Goal: Task Accomplishment & Management: Manage account settings

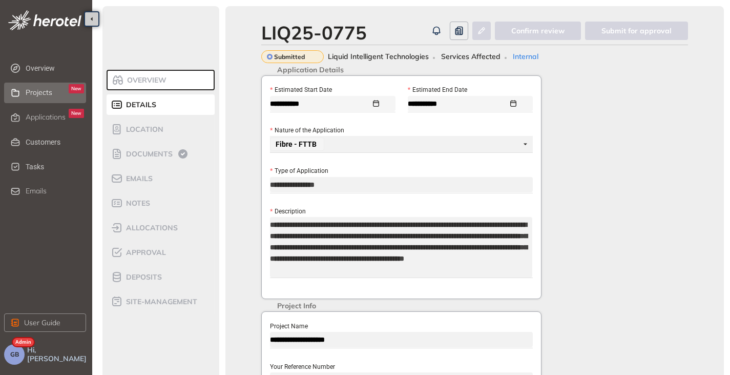
click at [40, 94] on span "Projects" at bounding box center [39, 92] width 27 height 9
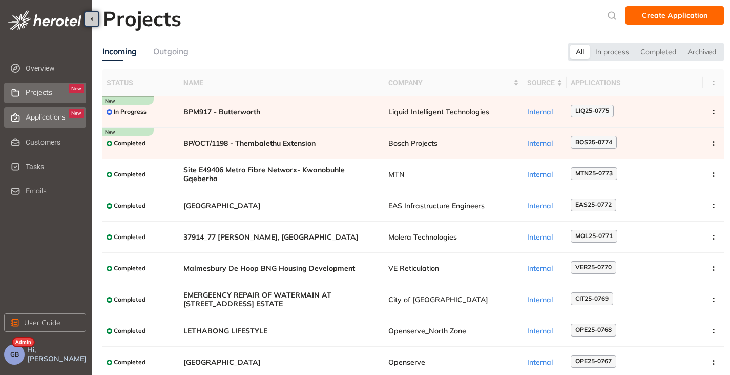
click at [38, 115] on span "Applications" at bounding box center [46, 117] width 40 height 9
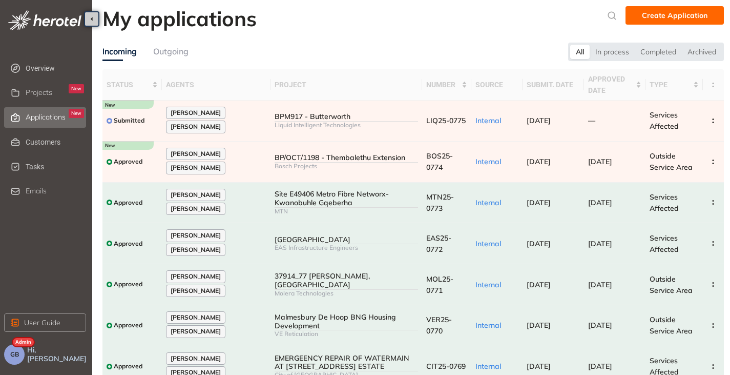
click at [8, 353] on button "GB" at bounding box center [14, 354] width 21 height 21
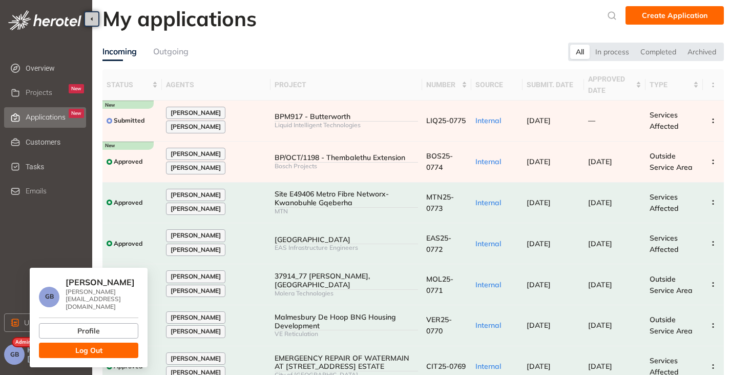
click at [65, 342] on button "Log Out" at bounding box center [88, 349] width 99 height 15
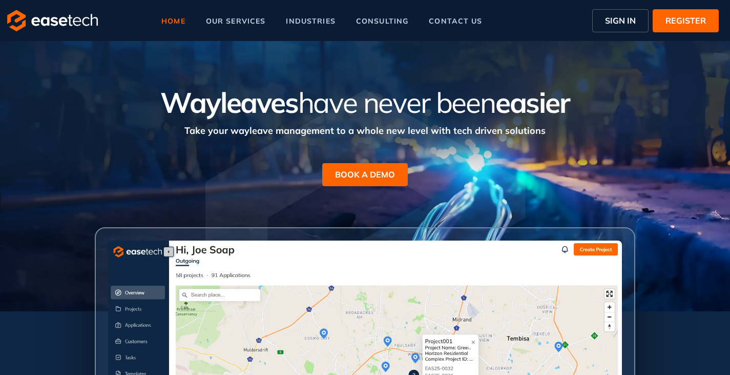
click at [622, 15] on span "SIGN IN" at bounding box center [620, 20] width 31 height 12
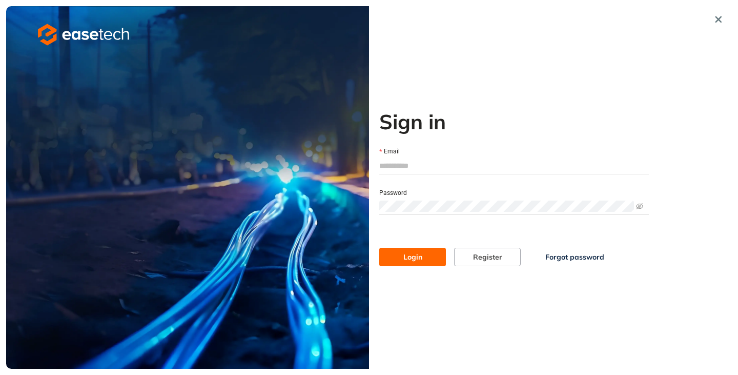
click at [403, 163] on input "Email" at bounding box center [514, 165] width 270 height 15
type input "**********"
click at [422, 261] on span "Login" at bounding box center [412, 256] width 19 height 11
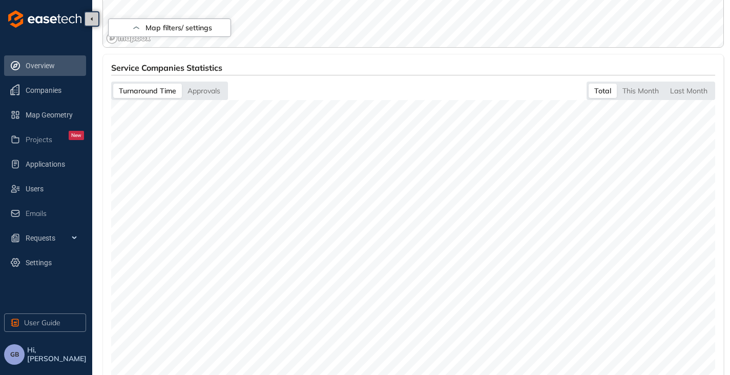
scroll to position [413, 0]
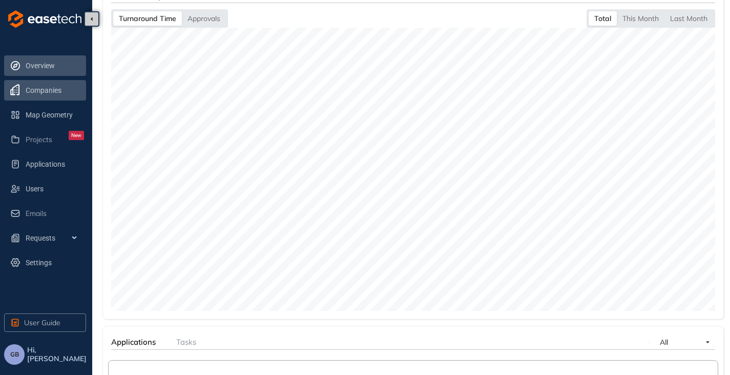
click at [52, 98] on span "Companies" at bounding box center [55, 90] width 58 height 21
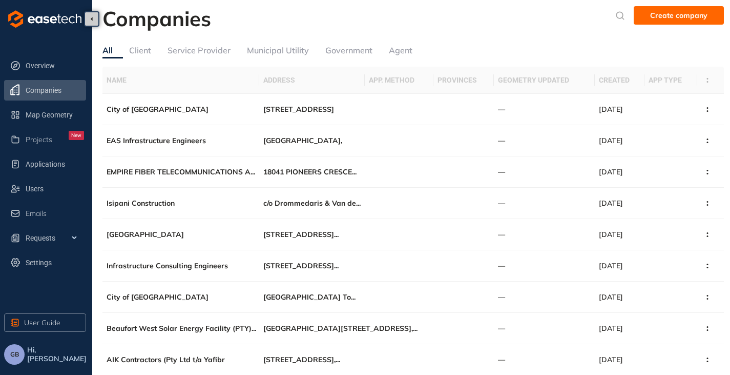
click at [210, 53] on div "Service Provider" at bounding box center [199, 50] width 63 height 13
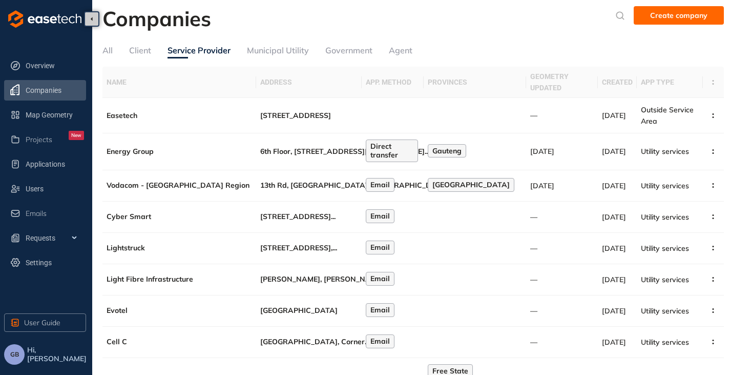
click at [607, 15] on input "text" at bounding box center [609, 14] width 6 height 15
click at [619, 13] on icon "submit" at bounding box center [621, 15] width 10 height 9
click at [563, 19] on input "text" at bounding box center [544, 17] width 77 height 15
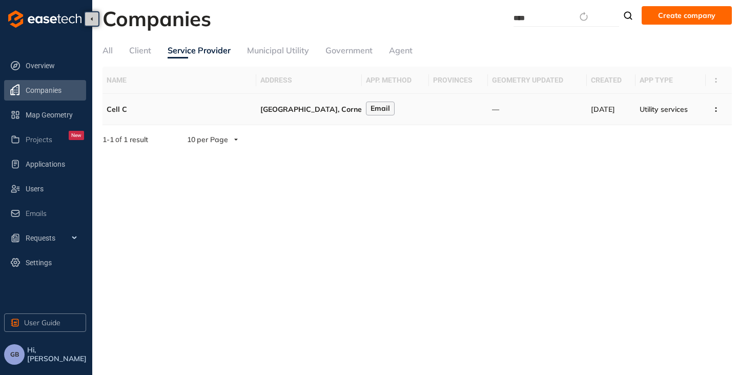
type input "****"
click at [253, 107] on td "Cell C" at bounding box center [180, 109] width 154 height 31
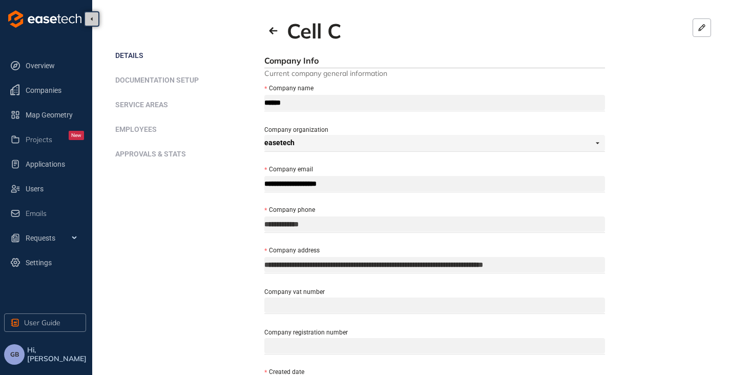
click at [145, 152] on span "Approvals & Stats" at bounding box center [150, 154] width 71 height 8
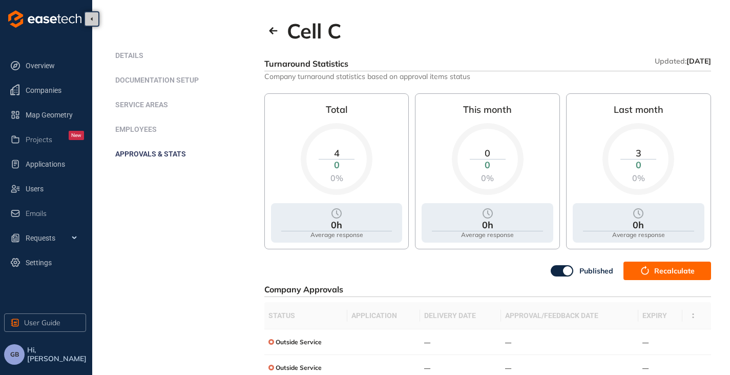
scroll to position [86, 0]
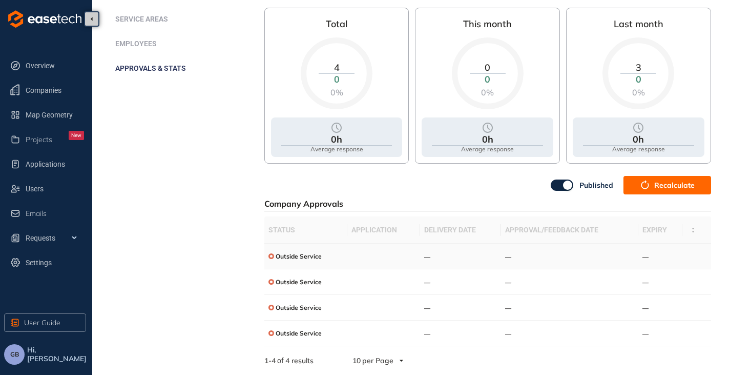
click at [321, 259] on span "Outside Service" at bounding box center [299, 256] width 46 height 7
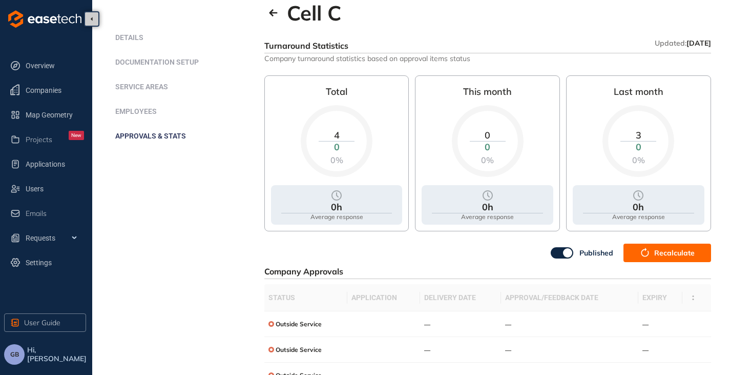
scroll to position [18, 0]
click at [291, 329] on div "Outside Service" at bounding box center [295, 323] width 53 height 13
click at [502, 326] on td "—" at bounding box center [569, 324] width 137 height 26
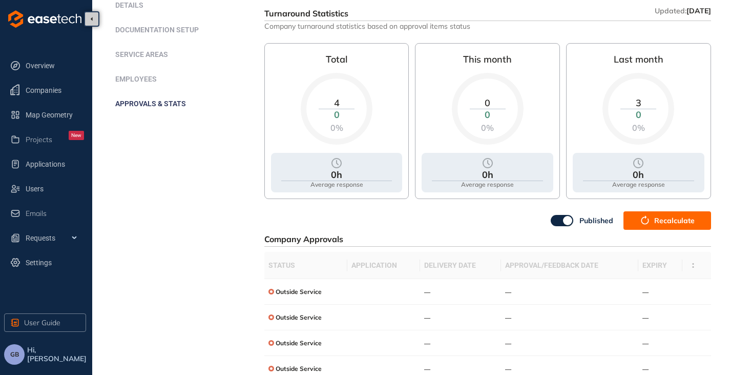
scroll to position [0, 0]
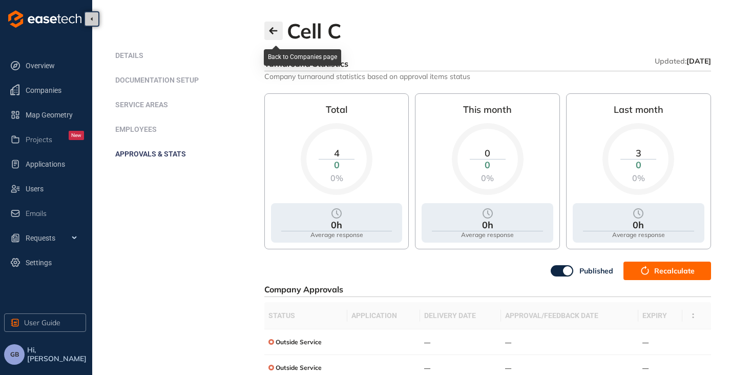
click at [269, 31] on icon "button" at bounding box center [274, 31] width 10 height 8
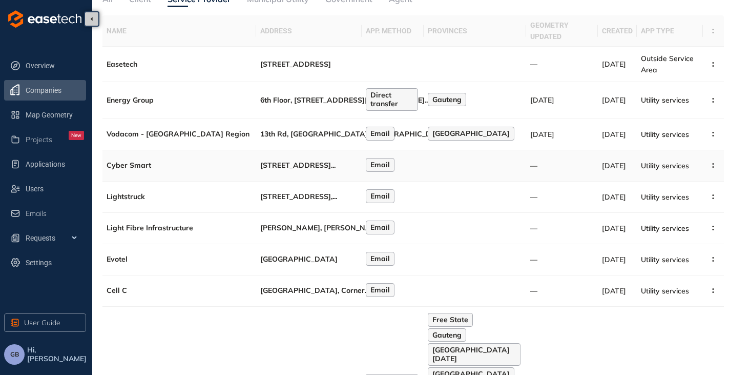
click at [282, 167] on span "72 Canterbury St, District" at bounding box center [295, 164] width 71 height 9
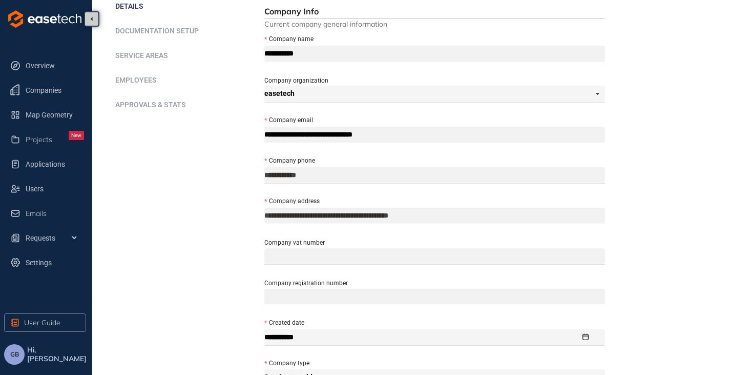
scroll to position [51, 0]
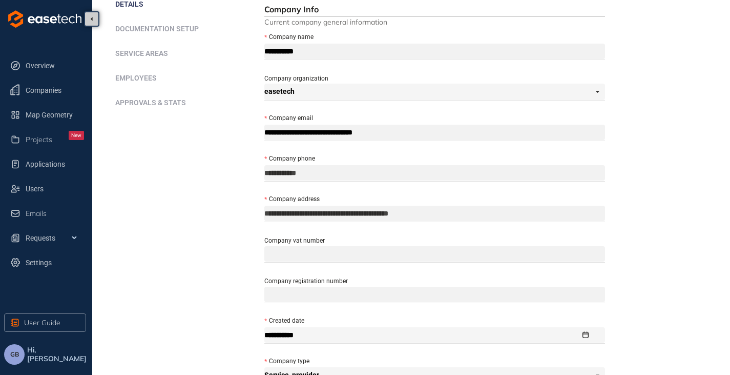
click at [144, 106] on span "Approvals & Stats" at bounding box center [150, 102] width 71 height 8
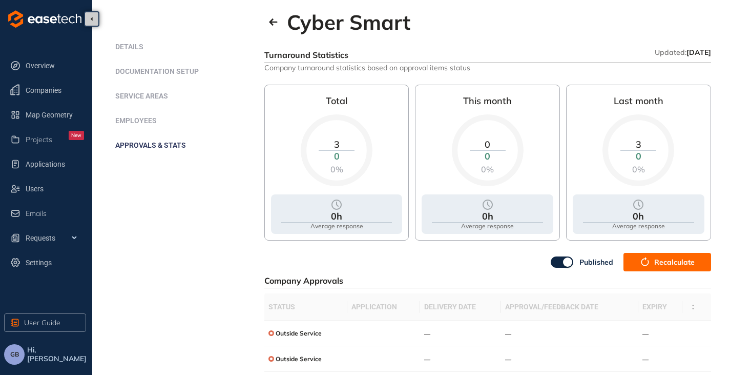
scroll to position [16, 0]
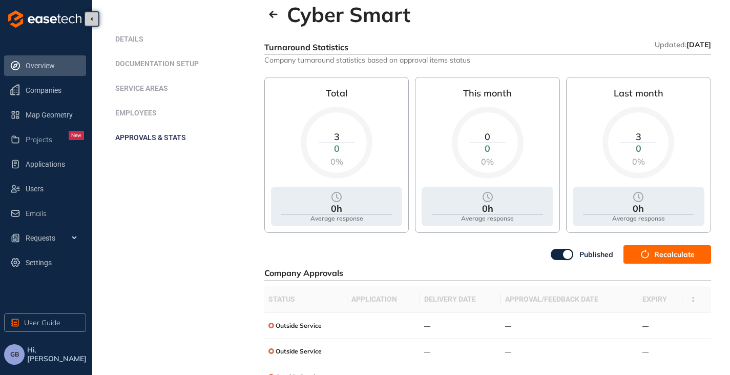
click at [42, 63] on span "Overview" at bounding box center [55, 65] width 58 height 21
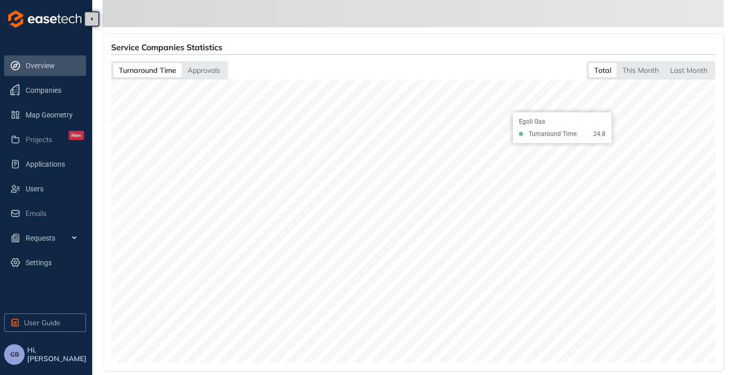
scroll to position [362, 0]
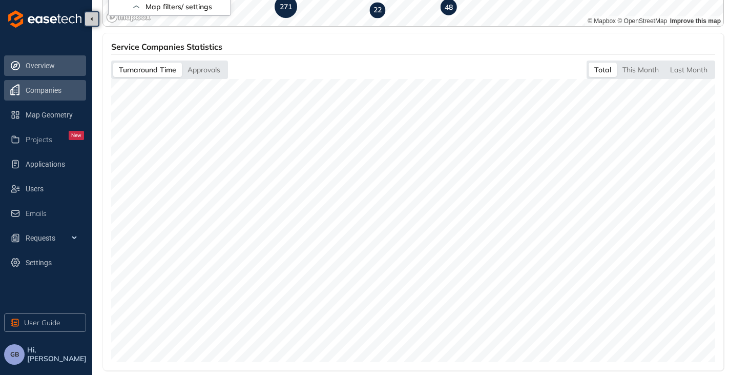
click at [42, 90] on span "Companies" at bounding box center [55, 90] width 58 height 21
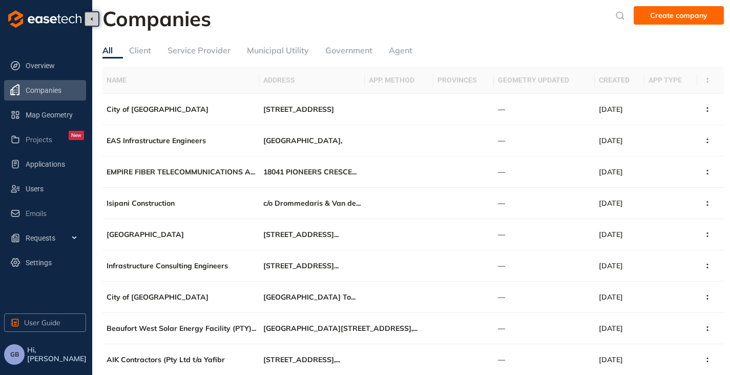
click at [211, 45] on div "Service Provider" at bounding box center [199, 50] width 63 height 13
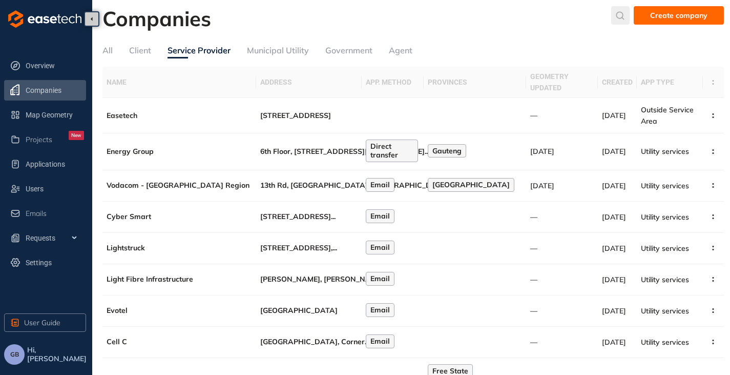
click at [625, 18] on icon "submit" at bounding box center [621, 15] width 8 height 8
click at [567, 22] on input "text" at bounding box center [544, 17] width 77 height 15
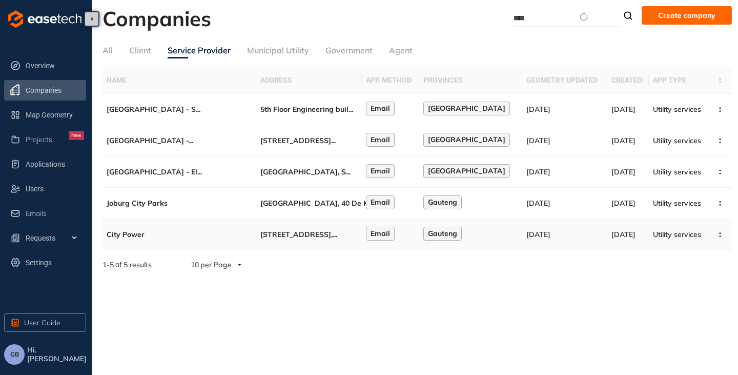
type input "****"
click at [288, 235] on span "40 Heronmere Rd, Reuven," at bounding box center [296, 234] width 72 height 9
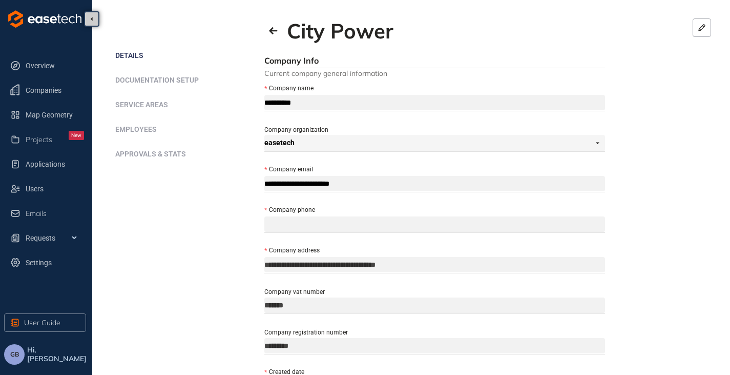
click at [158, 154] on span "Approvals & Stats" at bounding box center [150, 154] width 71 height 8
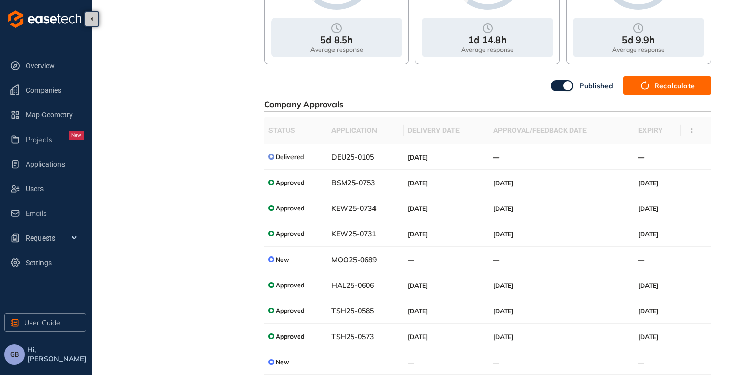
scroll to position [239, 0]
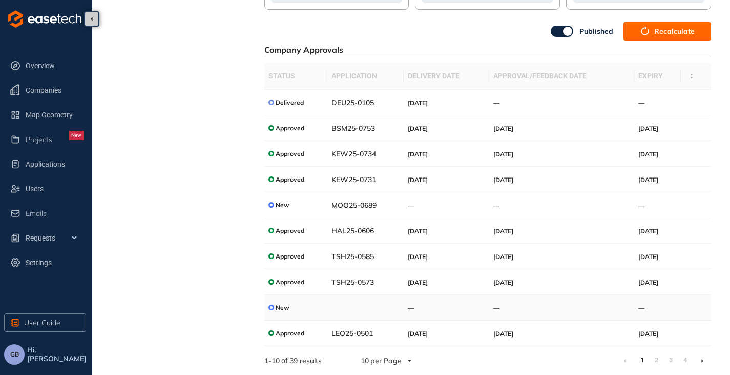
click at [303, 311] on td "New" at bounding box center [295, 308] width 63 height 26
click at [283, 305] on span "New" at bounding box center [283, 307] width 14 height 7
click at [702, 361] on icon at bounding box center [703, 360] width 3 height 5
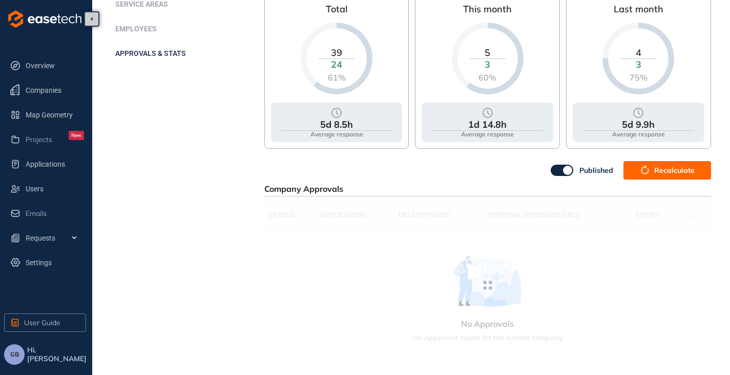
scroll to position [239, 0]
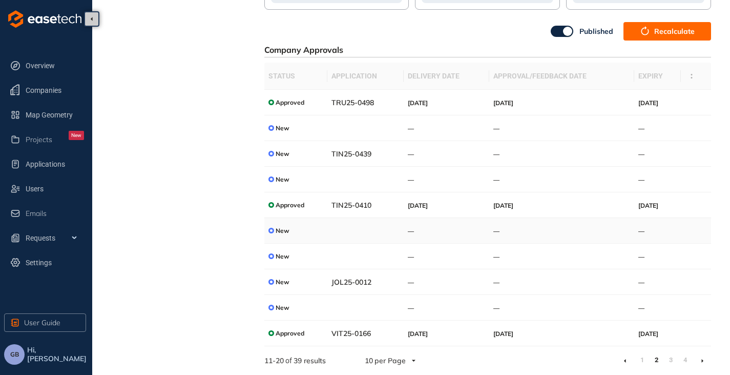
click at [273, 231] on div at bounding box center [272, 231] width 6 height 6
click at [706, 361] on li at bounding box center [703, 360] width 16 height 16
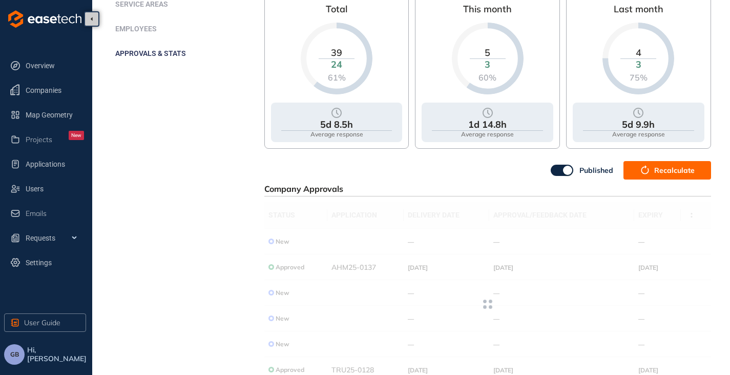
scroll to position [239, 0]
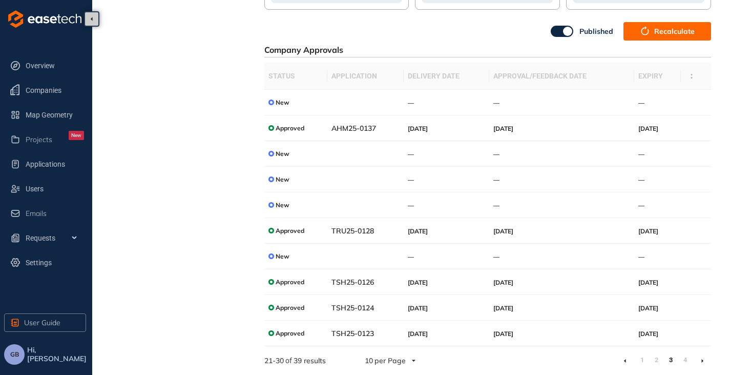
click at [702, 357] on link at bounding box center [703, 360] width 3 height 8
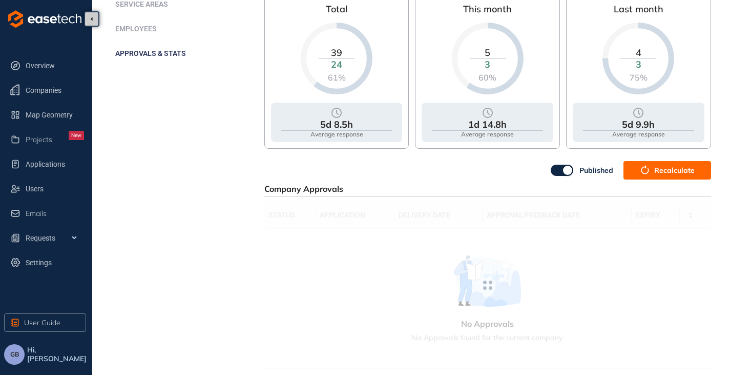
scroll to position [214, 0]
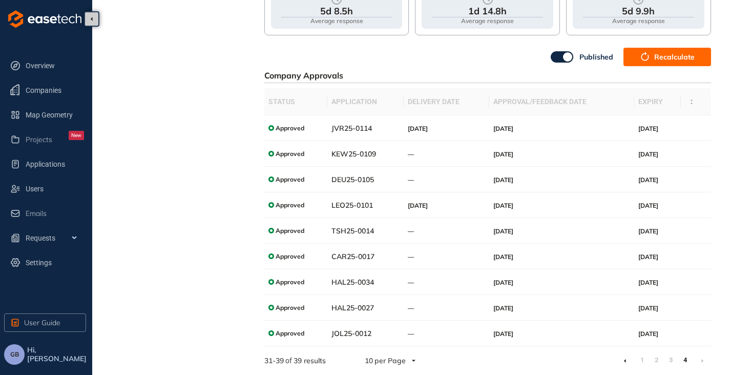
click at [625, 360] on icon at bounding box center [625, 361] width 2 height 4
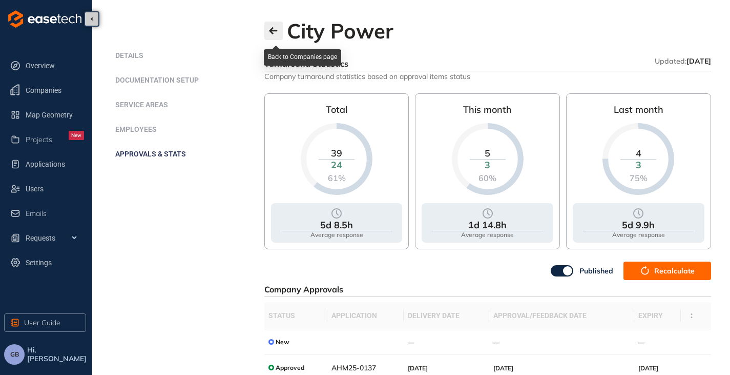
click at [278, 29] on icon "button" at bounding box center [274, 31] width 10 height 8
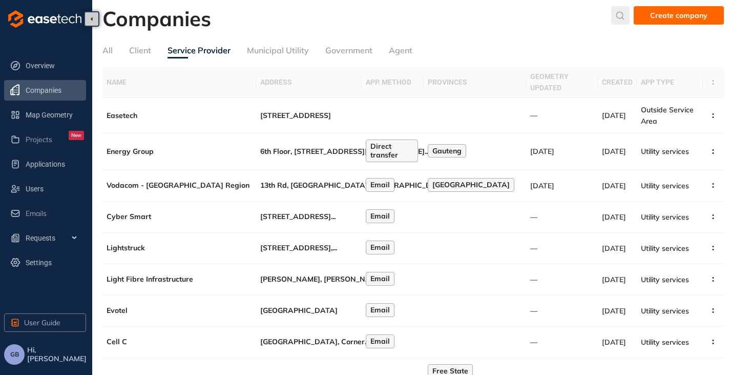
click at [624, 13] on icon "submit" at bounding box center [621, 15] width 8 height 8
click at [560, 22] on input "text" at bounding box center [544, 17] width 77 height 15
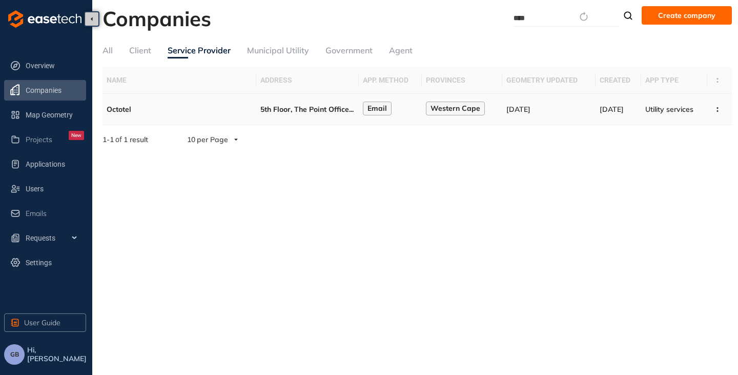
type input "****"
click at [270, 108] on span "5th Floor, The Point Office" at bounding box center [304, 109] width 89 height 9
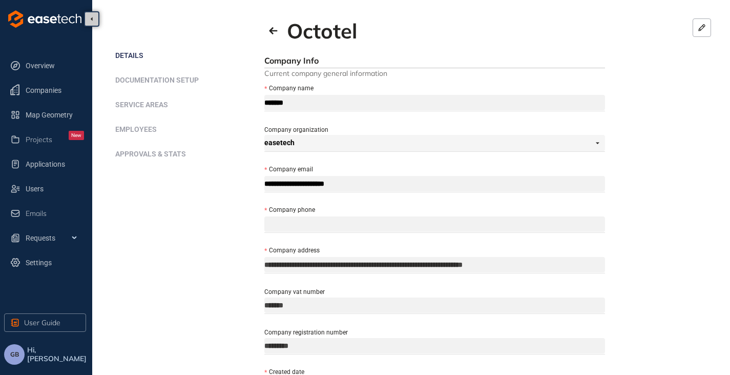
click at [143, 150] on span "Approvals & Stats" at bounding box center [150, 154] width 71 height 8
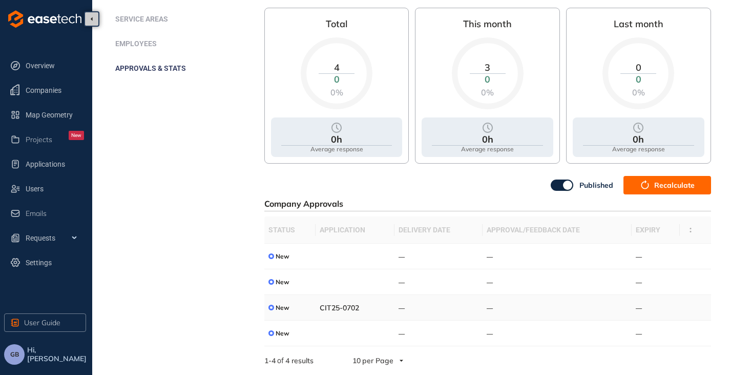
scroll to position [86, 0]
click at [331, 313] on td "CIT25-0702" at bounding box center [355, 308] width 79 height 26
click at [312, 306] on td "New" at bounding box center [289, 308] width 51 height 26
click at [272, 306] on div at bounding box center [272, 307] width 6 height 6
click at [330, 313] on td "CIT25-0702" at bounding box center [355, 308] width 79 height 26
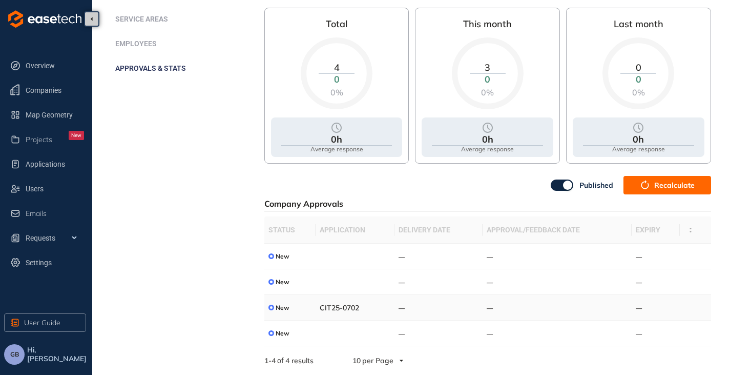
click at [417, 304] on td "—" at bounding box center [439, 308] width 88 height 26
click at [40, 162] on span "Applications" at bounding box center [55, 164] width 58 height 21
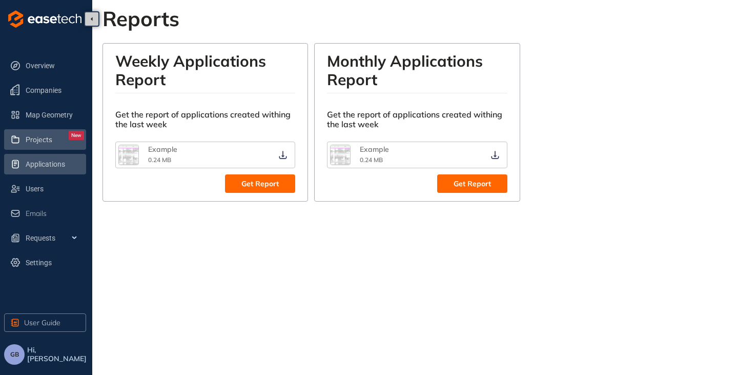
click at [33, 137] on span "Projects" at bounding box center [39, 139] width 27 height 9
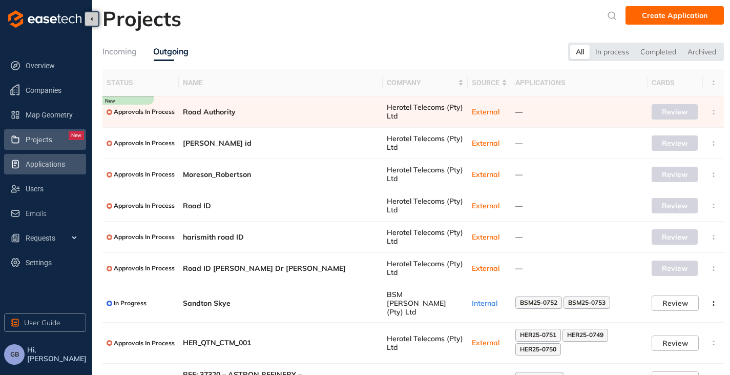
click at [38, 167] on span "Applications" at bounding box center [55, 164] width 58 height 21
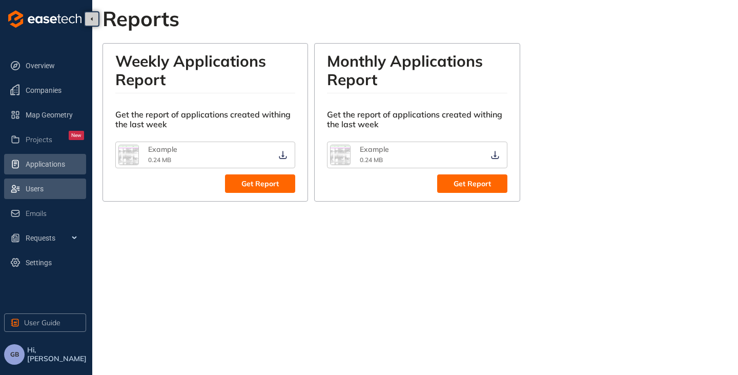
click at [36, 185] on span "Users" at bounding box center [55, 188] width 58 height 21
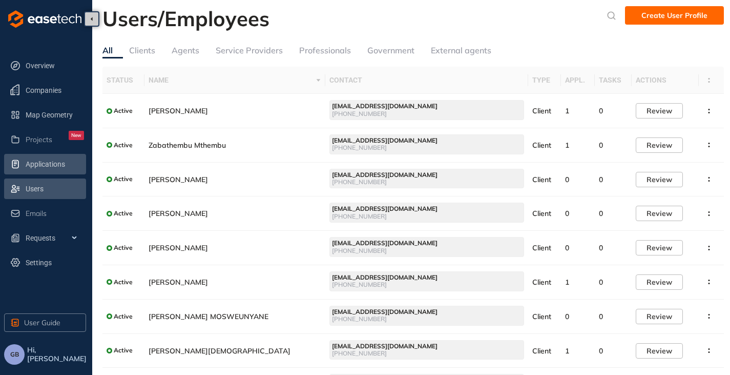
click at [39, 162] on span "Applications" at bounding box center [55, 164] width 58 height 21
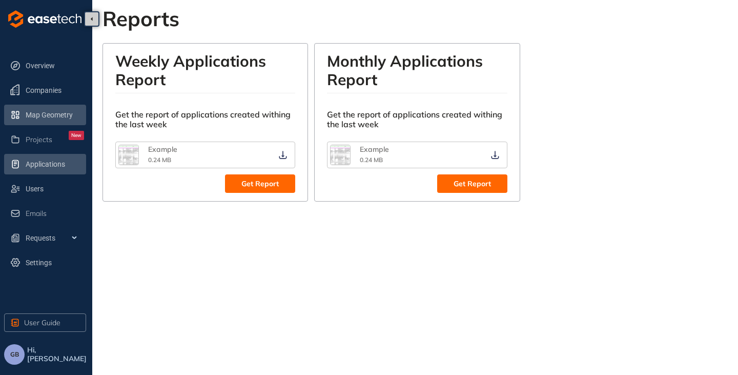
click at [54, 108] on span "Map Geometry" at bounding box center [55, 115] width 58 height 21
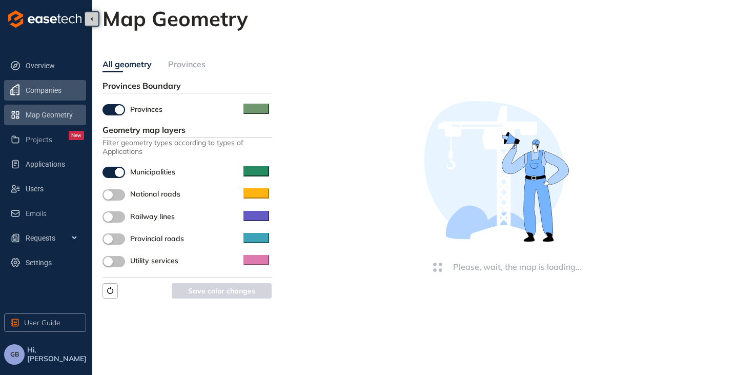
click at [41, 92] on span "Companies" at bounding box center [55, 90] width 58 height 21
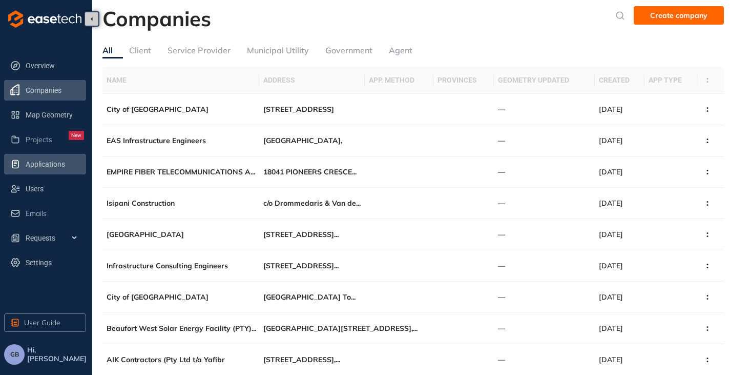
click at [39, 165] on span "Applications" at bounding box center [55, 164] width 58 height 21
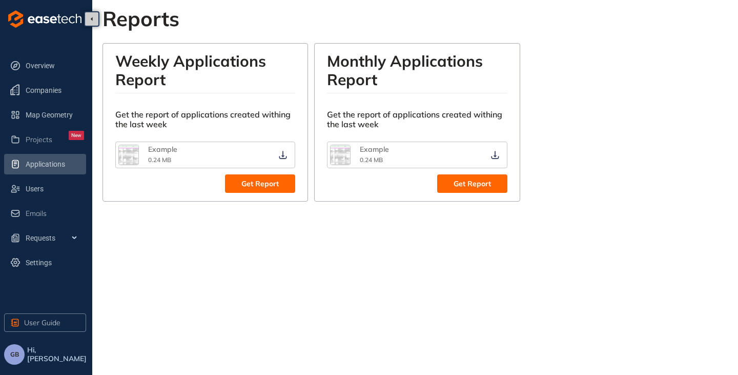
click at [128, 152] on img "button" at bounding box center [128, 154] width 19 height 19
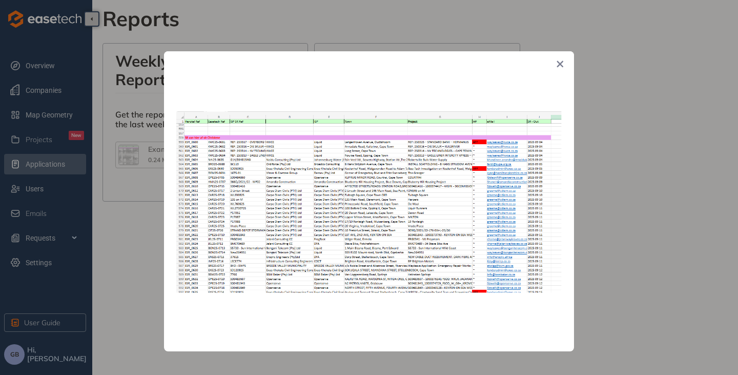
drag, startPoint x: 560, startPoint y: 63, endPoint x: 552, endPoint y: 78, distance: 17.7
click at [560, 63] on icon "Close" at bounding box center [560, 63] width 7 height 7
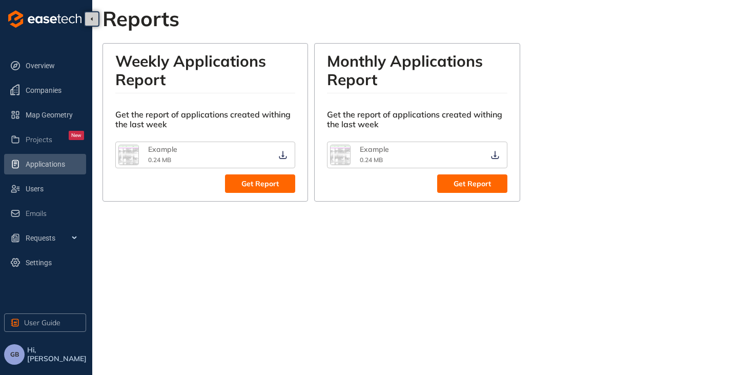
click at [248, 184] on span "Get Report" at bounding box center [259, 183] width 37 height 11
click at [74, 238] on icon at bounding box center [75, 238] width 5 height 0
click at [74, 237] on icon at bounding box center [75, 237] width 5 height 0
click at [35, 89] on span "Companies" at bounding box center [55, 90] width 58 height 21
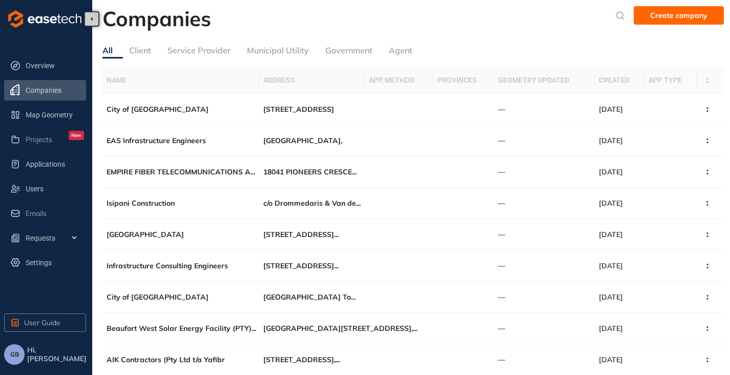
click at [17, 364] on div "Overview Companies Map Geometry Projects New Applications Users Emails Requests…" at bounding box center [46, 187] width 92 height 375
click at [17, 358] on button "GB" at bounding box center [14, 354] width 21 height 21
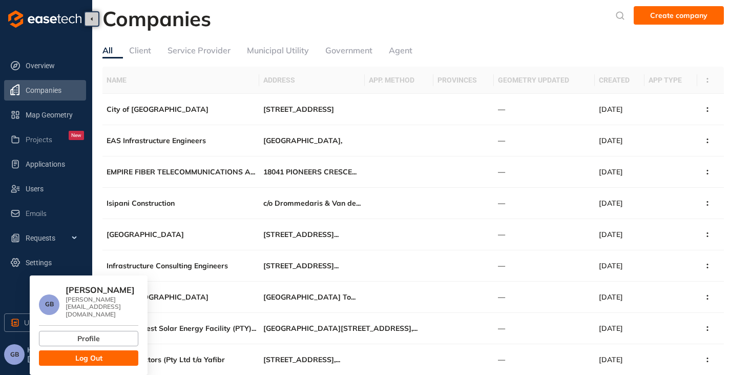
click at [176, 48] on div "Service Provider" at bounding box center [199, 50] width 63 height 13
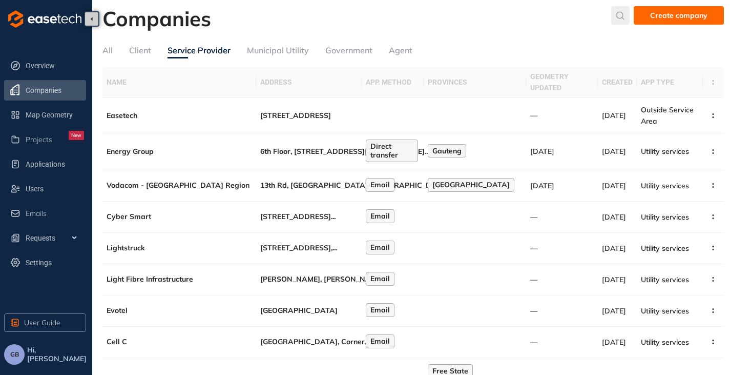
click at [619, 12] on icon "submit" at bounding box center [621, 15] width 10 height 9
click at [515, 18] on input "text" at bounding box center [544, 17] width 77 height 15
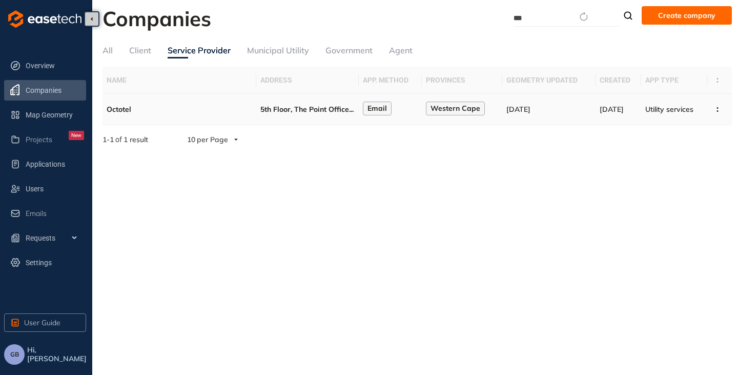
type input "***"
click at [281, 105] on span "5th Floor, The Point Office" at bounding box center [304, 109] width 89 height 9
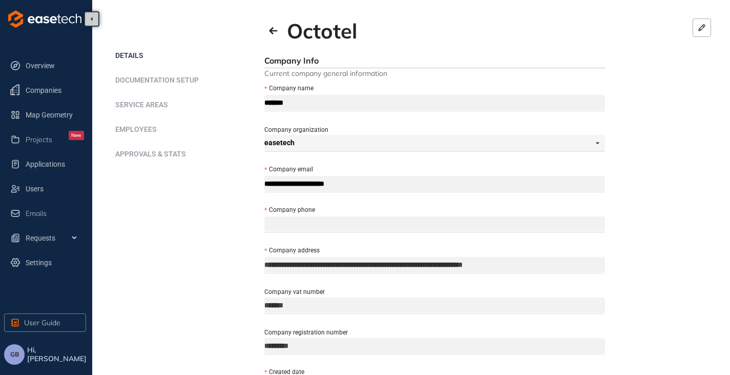
click at [145, 151] on span "Approvals & Stats" at bounding box center [150, 154] width 71 height 8
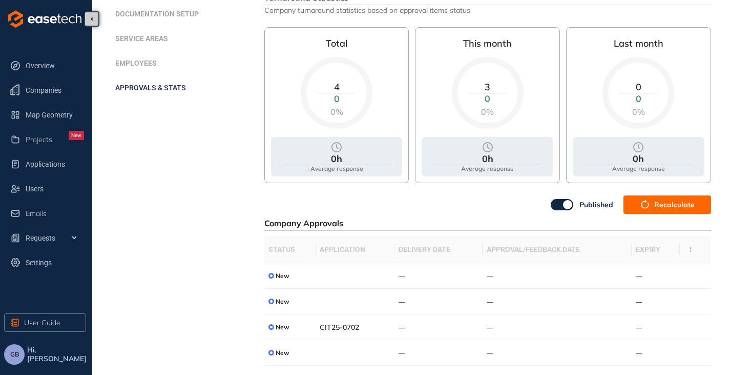
scroll to position [86, 0]
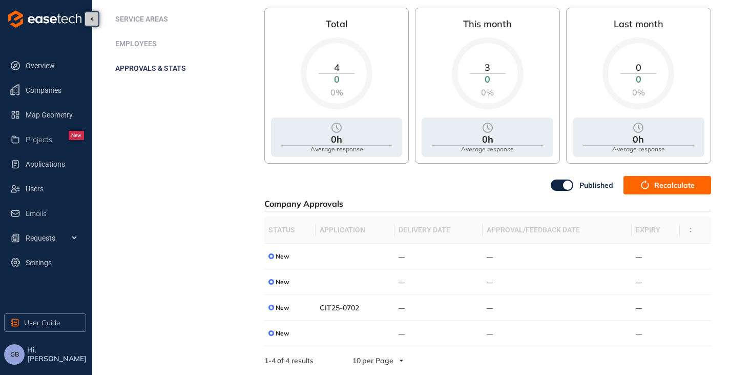
click at [17, 354] on span "GB" at bounding box center [14, 354] width 9 height 7
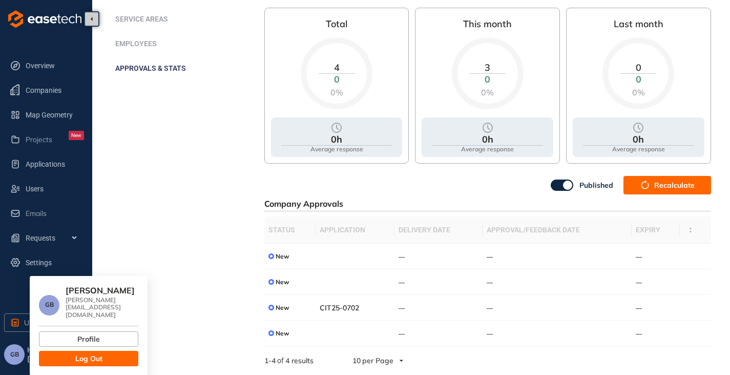
click at [65, 351] on button "Log Out" at bounding box center [88, 358] width 99 height 15
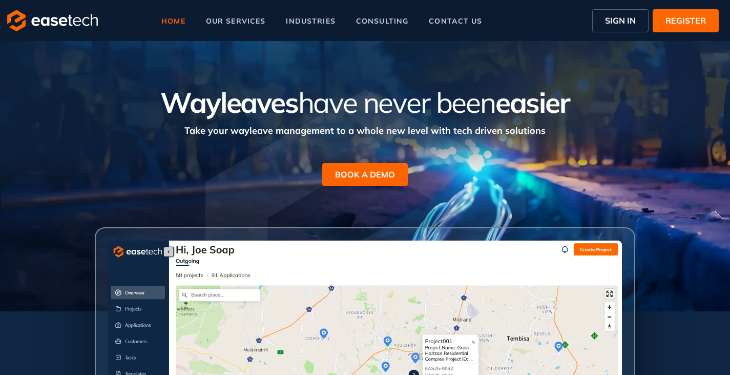
click at [602, 24] on button "SIGN IN" at bounding box center [620, 20] width 56 height 23
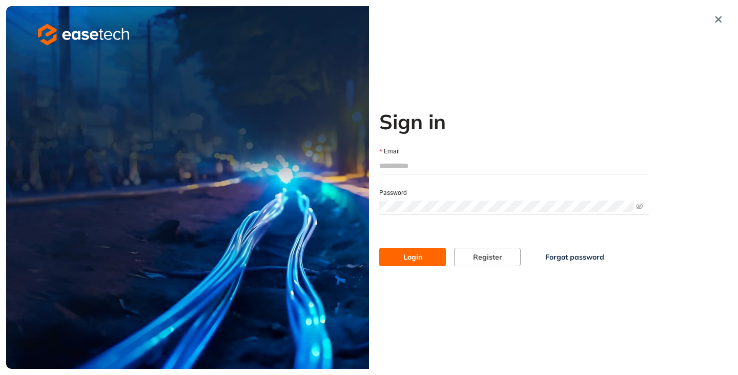
click at [403, 166] on input "Email" at bounding box center [514, 165] width 270 height 15
type input "**********"
click at [421, 257] on span "Login" at bounding box center [412, 256] width 19 height 11
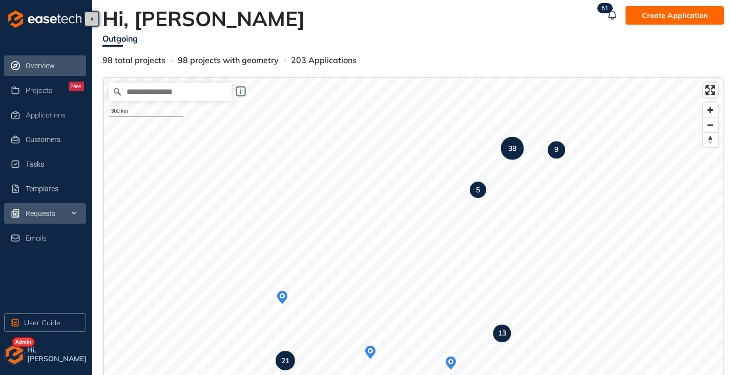
click at [72, 217] on span "Requests" at bounding box center [55, 213] width 58 height 21
click at [73, 212] on icon at bounding box center [75, 212] width 5 height 0
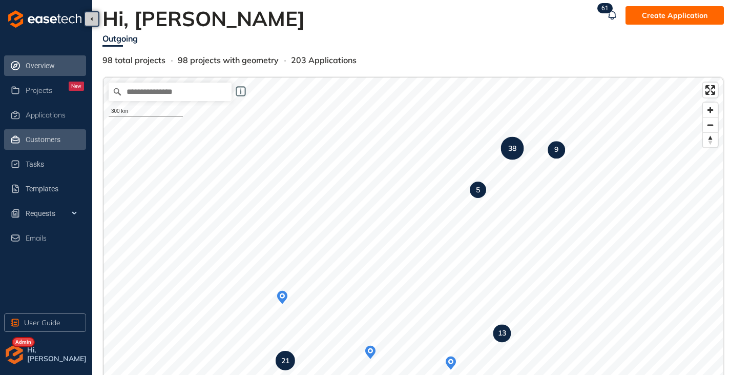
click at [40, 135] on span "Customers" at bounding box center [55, 139] width 58 height 21
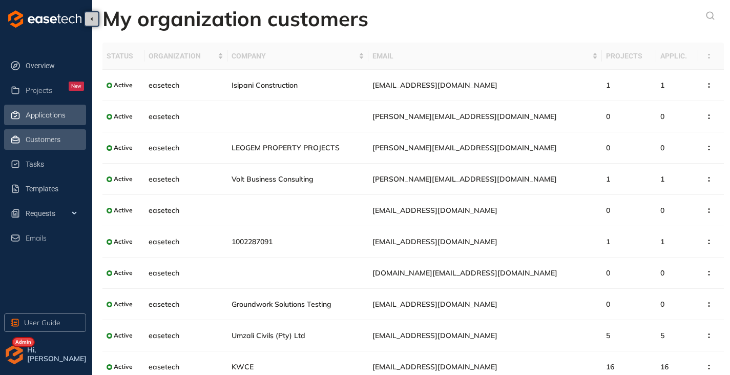
click at [44, 119] on span "Applications" at bounding box center [46, 115] width 40 height 9
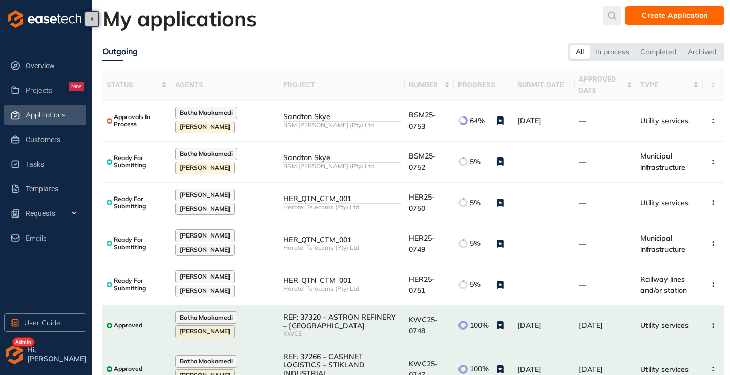
click at [618, 14] on icon "submit" at bounding box center [612, 15] width 10 height 9
click at [538, 18] on input "text" at bounding box center [536, 17] width 77 height 15
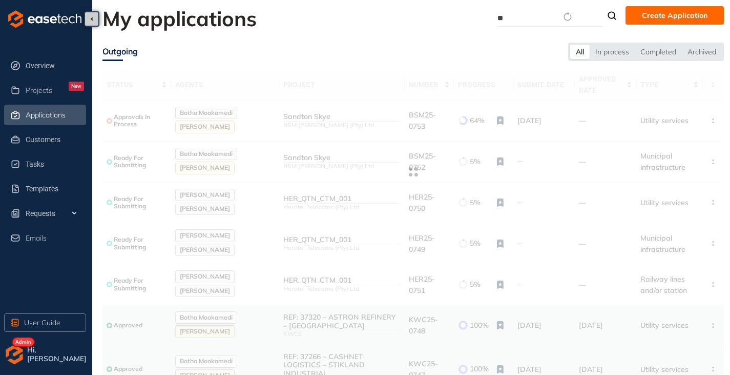
type input "***"
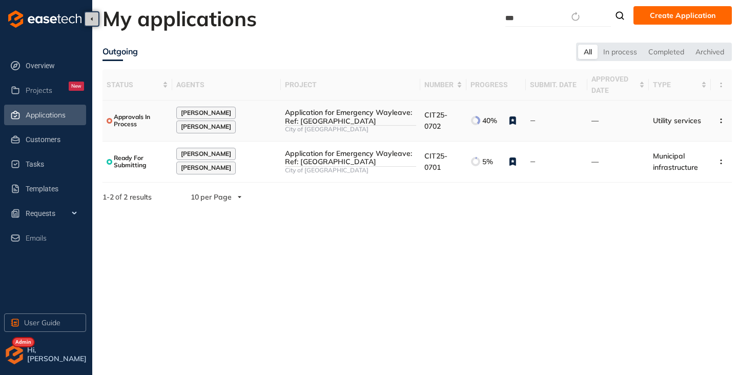
click at [306, 114] on div "Application for Emergency Wayleave: Ref: [GEOGRAPHIC_DATA]" at bounding box center [350, 116] width 131 height 17
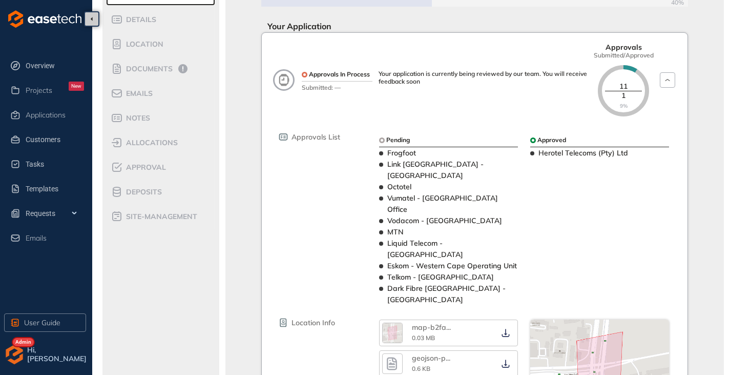
scroll to position [103, 0]
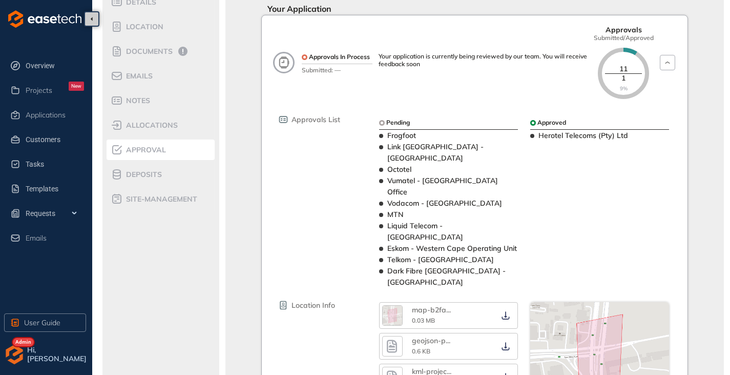
click at [138, 150] on span "Approval" at bounding box center [144, 150] width 43 height 9
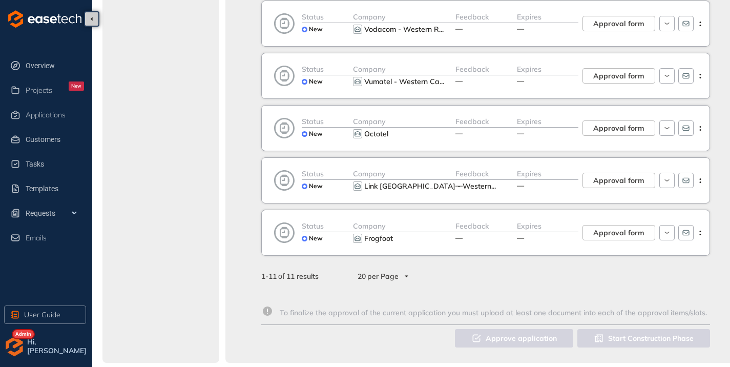
scroll to position [445, 0]
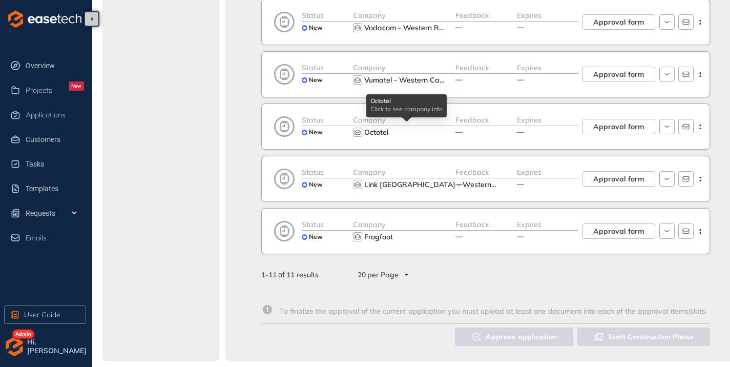
click at [394, 127] on button "Octotel" at bounding box center [405, 132] width 85 height 12
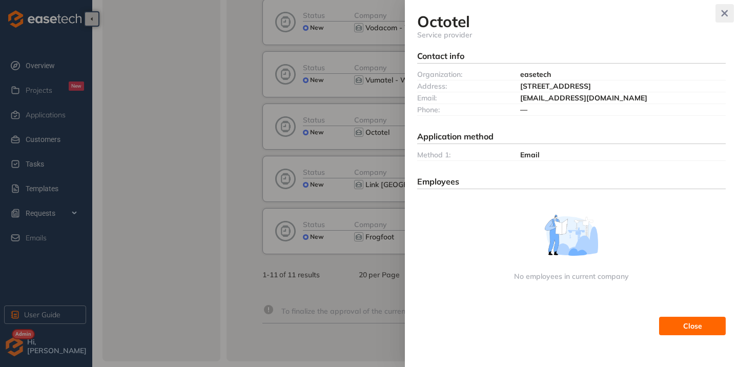
click at [722, 18] on button "button" at bounding box center [724, 13] width 18 height 18
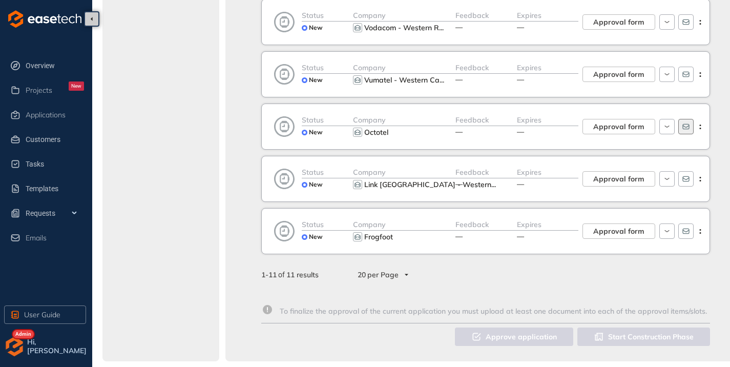
click at [689, 128] on icon "button" at bounding box center [686, 126] width 8 height 8
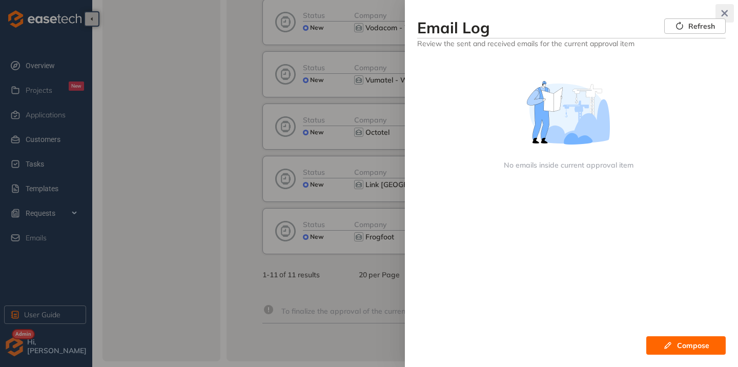
click at [724, 15] on icon "button" at bounding box center [725, 13] width 10 height 7
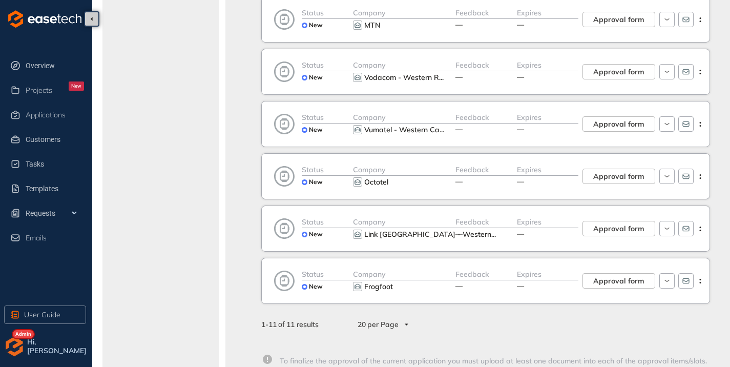
scroll to position [394, 0]
click at [503, 185] on div "Feedback —" at bounding box center [487, 178] width 62 height 25
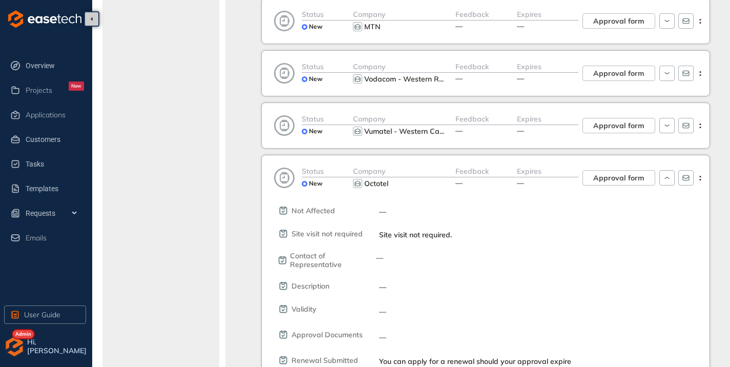
click at [503, 183] on div "Feedback —" at bounding box center [487, 178] width 62 height 25
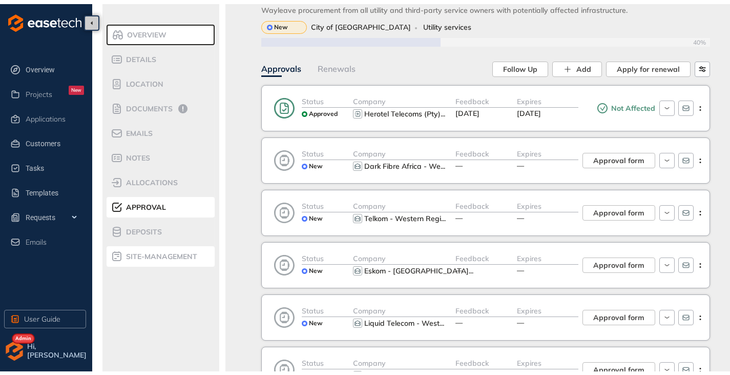
scroll to position [0, 0]
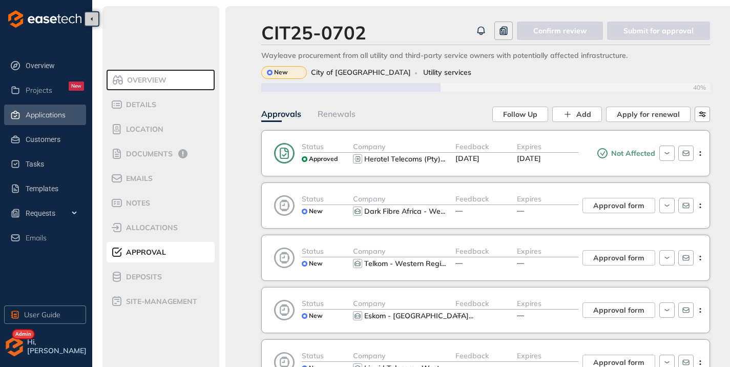
click at [40, 114] on span "Applications" at bounding box center [46, 115] width 40 height 9
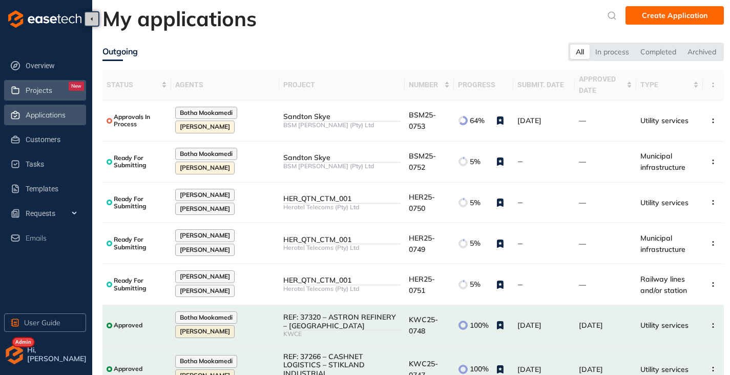
click at [42, 85] on div "Projects New" at bounding box center [55, 89] width 58 height 17
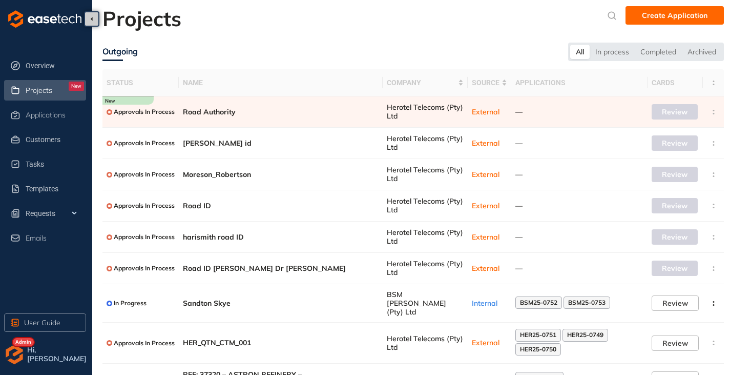
click at [15, 358] on img "button" at bounding box center [14, 354] width 21 height 21
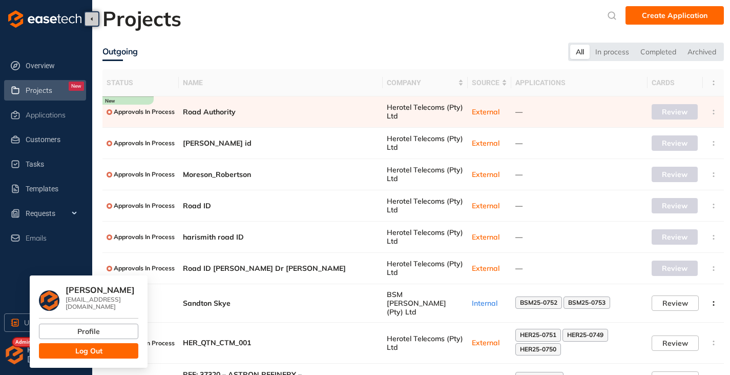
click at [106, 346] on button "Log Out" at bounding box center [88, 350] width 99 height 15
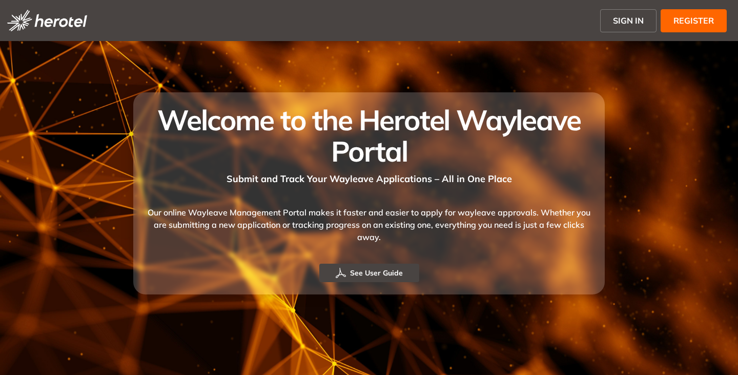
click at [636, 16] on span "SIGN IN" at bounding box center [628, 20] width 31 height 12
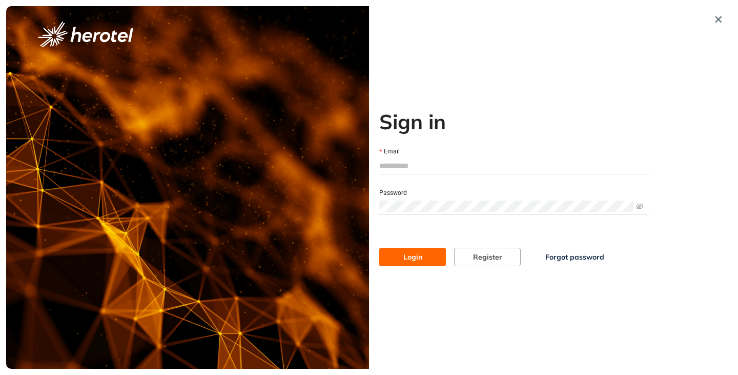
click at [423, 164] on input "Email" at bounding box center [514, 165] width 270 height 15
type input "**********"
click at [379, 248] on button "Login" at bounding box center [412, 257] width 67 height 18
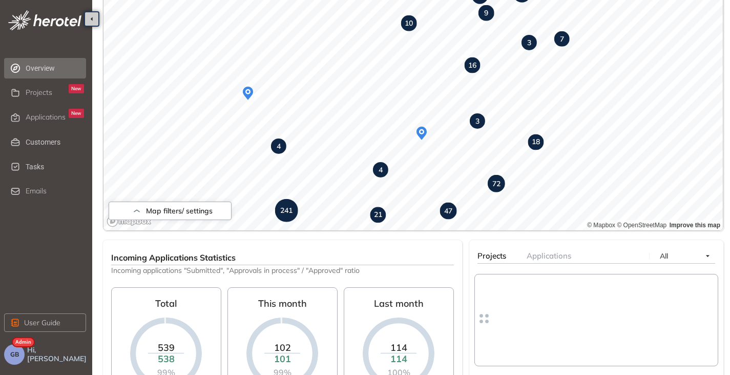
scroll to position [154, 0]
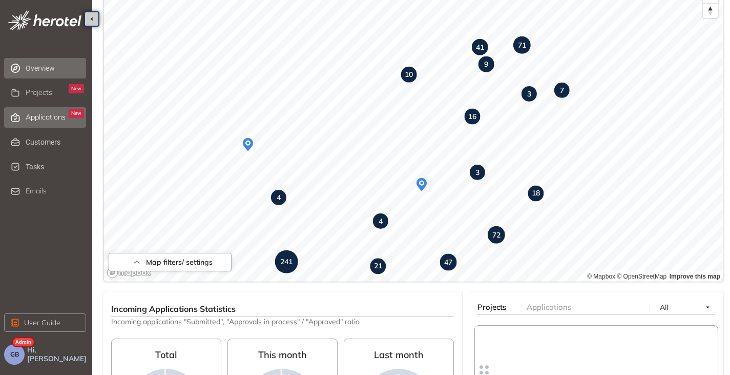
click at [38, 119] on span "Applications" at bounding box center [46, 117] width 40 height 9
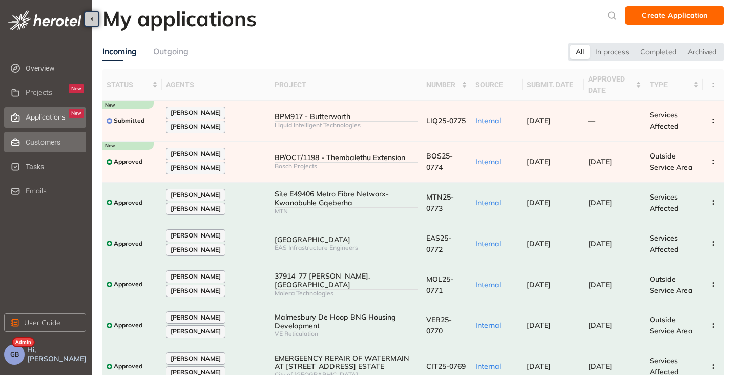
click at [39, 140] on span "Customers" at bounding box center [55, 142] width 58 height 21
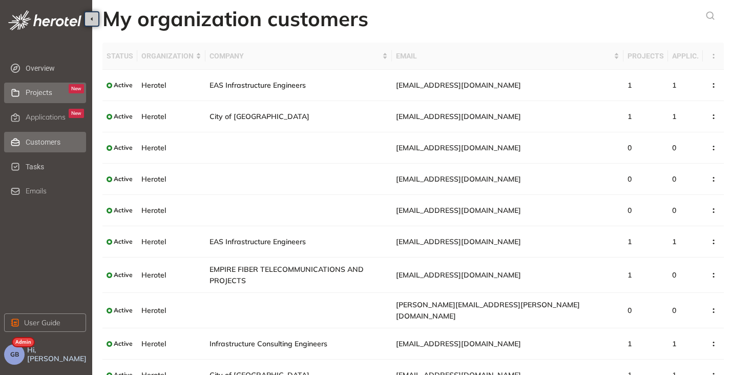
click at [36, 95] on span "Projects" at bounding box center [39, 92] width 27 height 9
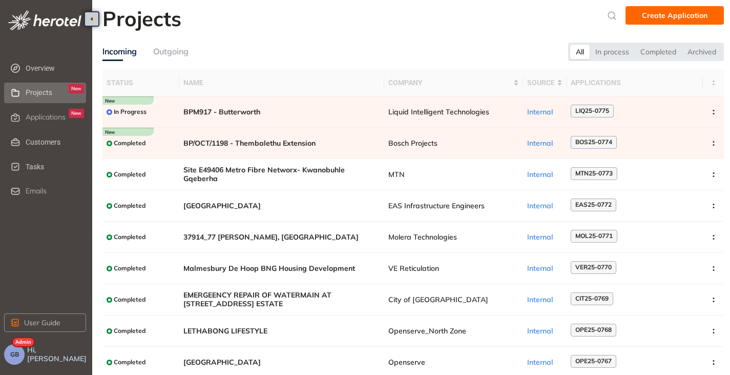
click at [173, 51] on div "Outgoing" at bounding box center [170, 51] width 35 height 13
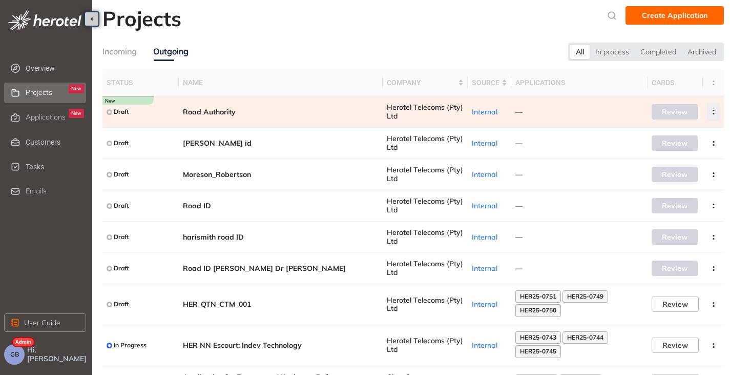
click at [714, 113] on circle "button" at bounding box center [714, 114] width 2 height 2
click at [678, 137] on span "Archive project" at bounding box center [665, 136] width 53 height 9
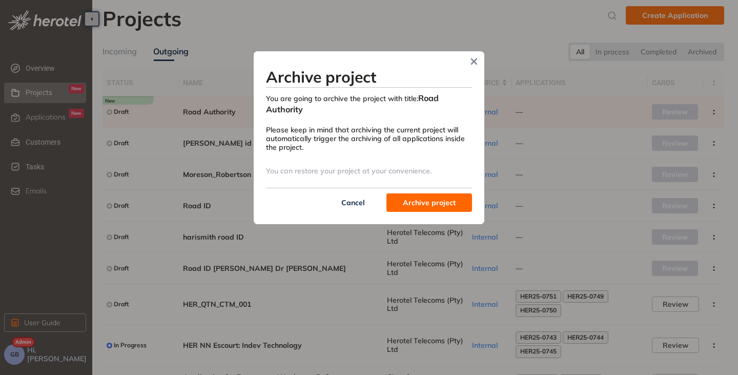
click at [424, 204] on span "Archive project" at bounding box center [429, 202] width 53 height 11
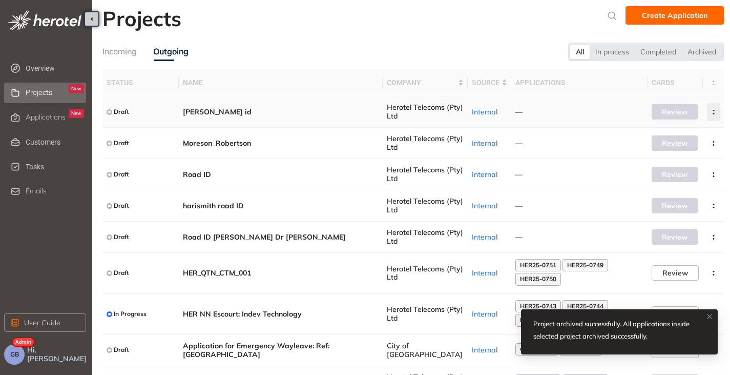
click at [713, 113] on circle "button" at bounding box center [714, 114] width 2 height 2
click at [672, 138] on span "Archive project" at bounding box center [665, 136] width 53 height 9
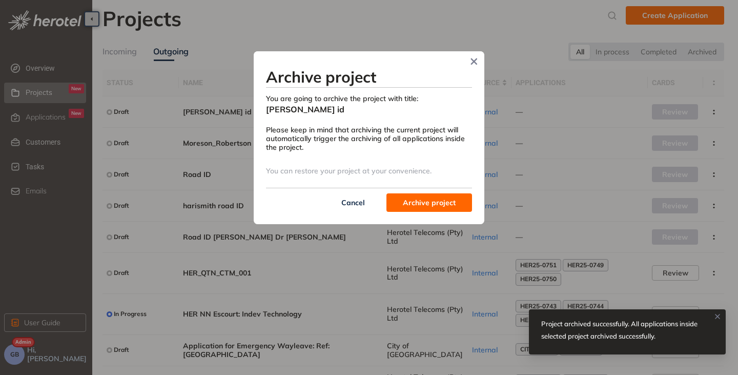
click at [413, 197] on span "Archive project" at bounding box center [429, 202] width 53 height 11
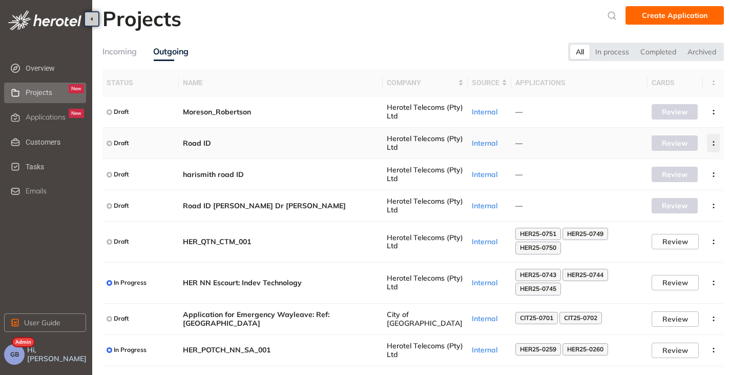
click at [717, 142] on icon "button" at bounding box center [714, 143] width 10 height 5
click at [670, 166] on span "Archive project" at bounding box center [665, 167] width 53 height 9
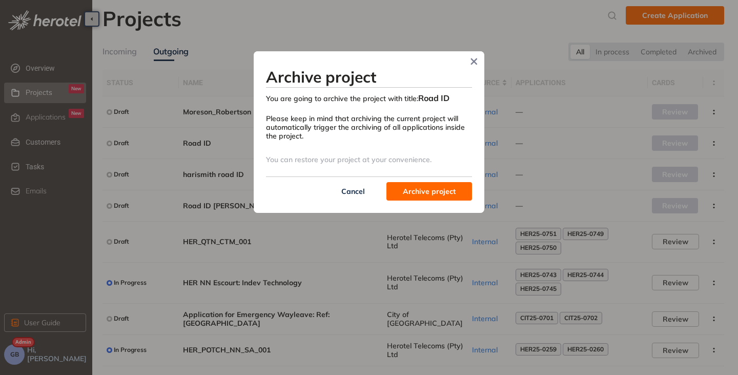
click at [433, 188] on span "Archive project" at bounding box center [429, 191] width 53 height 11
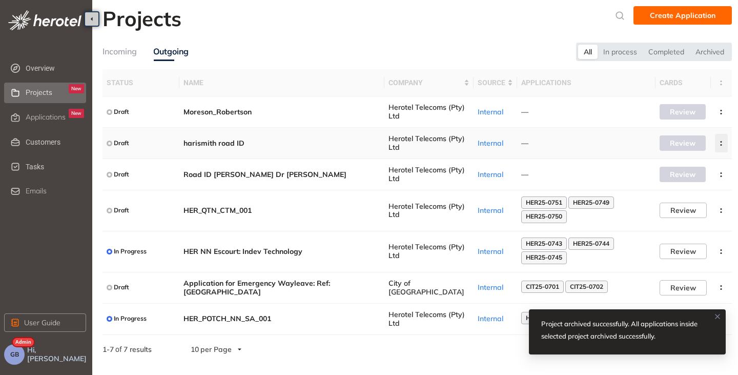
click at [721, 145] on circle "button" at bounding box center [722, 145] width 2 height 2
click at [674, 169] on span "Archive project" at bounding box center [672, 167] width 53 height 9
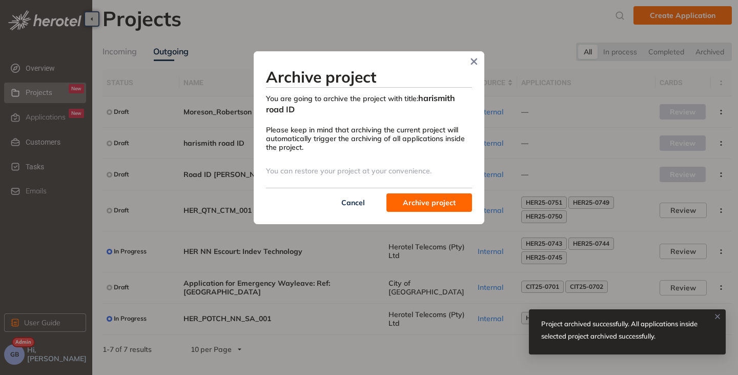
click at [431, 206] on span "Archive project" at bounding box center [429, 202] width 53 height 11
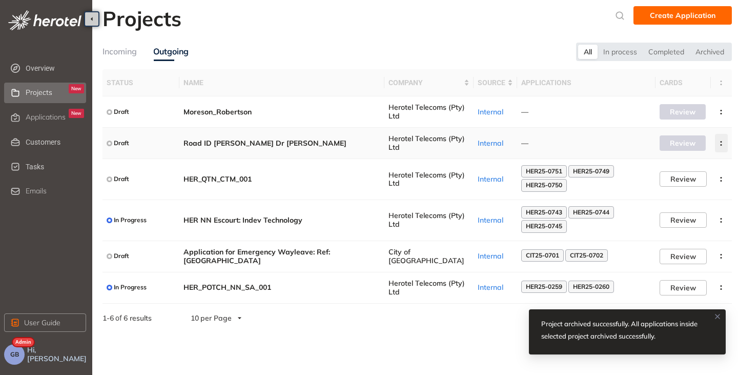
click at [718, 143] on icon "button" at bounding box center [721, 143] width 10 height 5
click at [684, 160] on button "Archive project" at bounding box center [683, 166] width 75 height 15
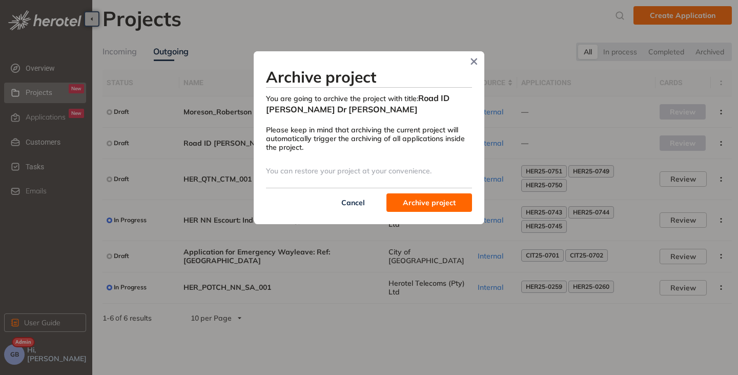
click at [426, 205] on span "Archive project" at bounding box center [429, 202] width 53 height 11
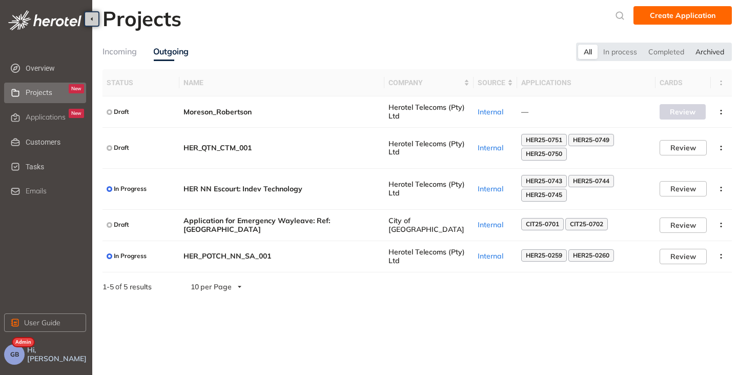
click at [717, 51] on div "Archived" at bounding box center [710, 52] width 40 height 14
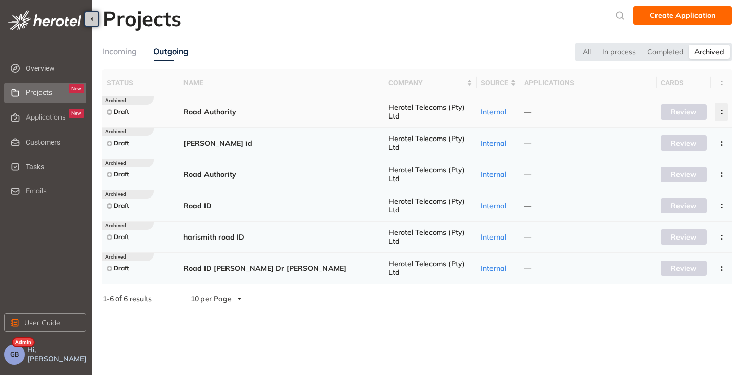
click at [723, 113] on icon "button" at bounding box center [722, 112] width 10 height 5
click at [674, 157] on span "Delete project" at bounding box center [671, 156] width 49 height 9
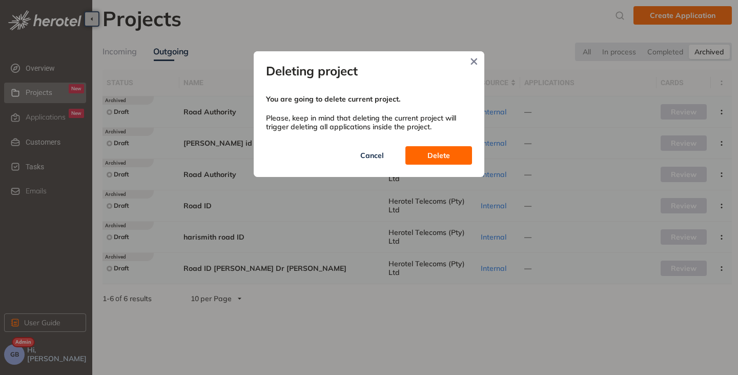
click at [443, 153] on span "Delete" at bounding box center [438, 155] width 23 height 11
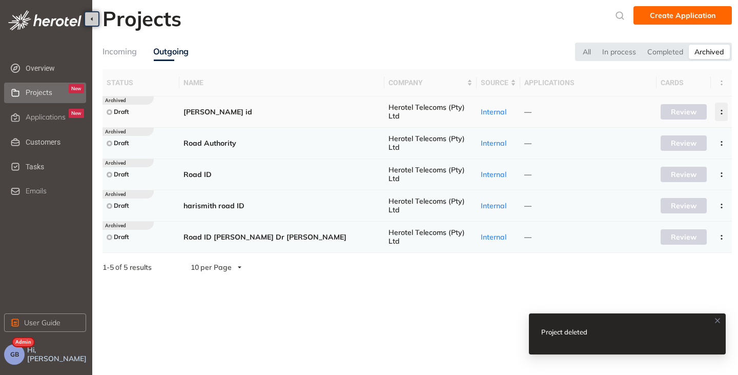
click at [720, 110] on icon "button" at bounding box center [722, 112] width 10 height 5
click at [667, 154] on span "Delete project" at bounding box center [671, 156] width 49 height 9
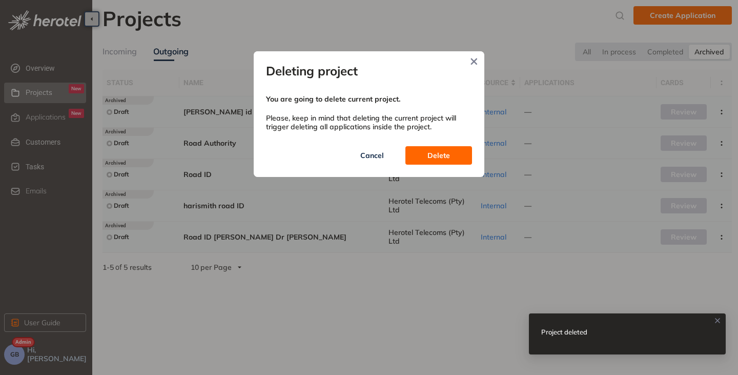
click at [448, 153] on span "Delete" at bounding box center [438, 155] width 23 height 11
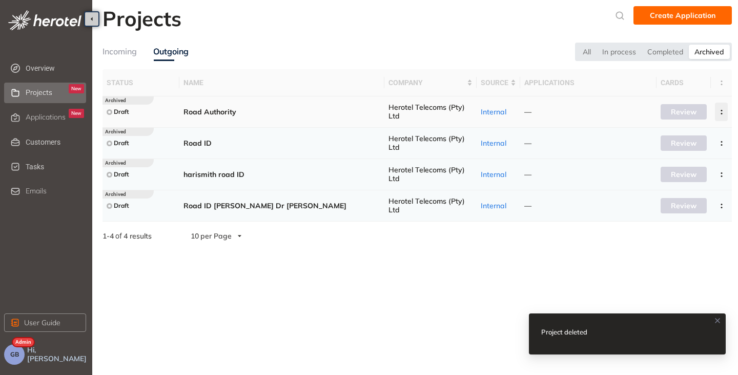
click at [720, 110] on icon "button" at bounding box center [722, 112] width 10 height 5
click at [664, 151] on button "Delete project" at bounding box center [684, 156] width 75 height 15
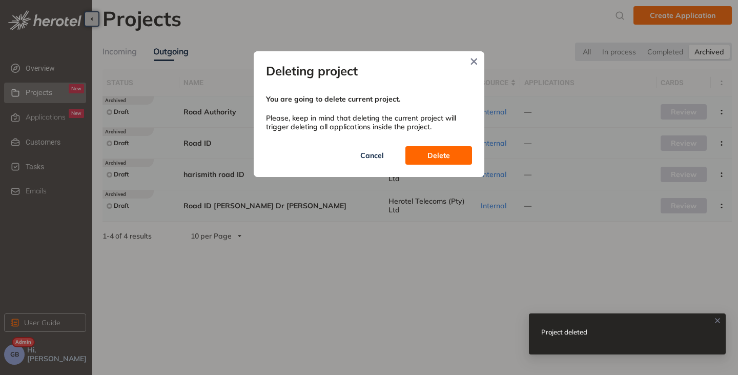
click at [442, 154] on span "Delete" at bounding box center [438, 155] width 23 height 11
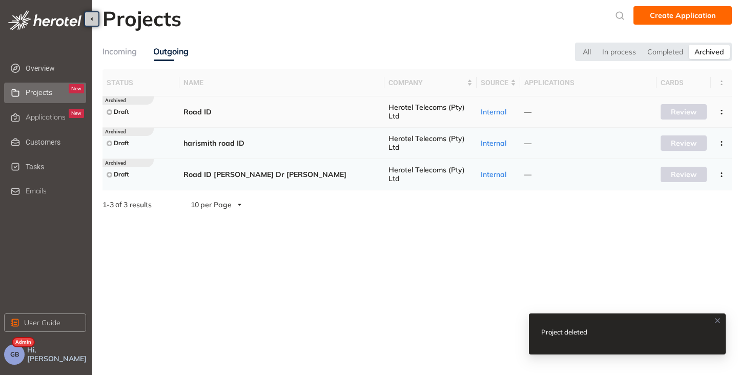
click at [719, 111] on icon "button" at bounding box center [722, 112] width 10 height 5
click at [664, 154] on span "Delete project" at bounding box center [671, 156] width 49 height 9
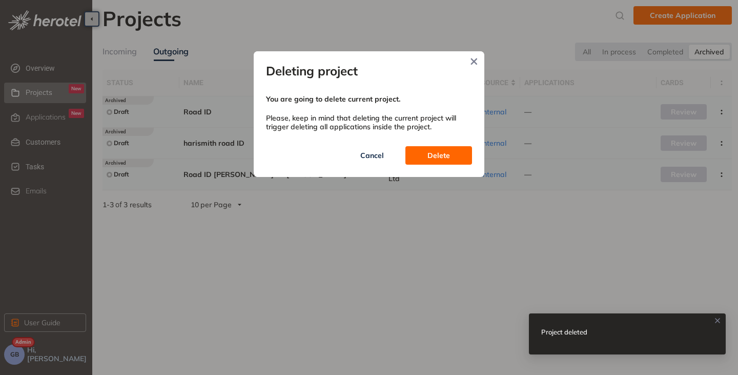
click at [428, 157] on span "Delete" at bounding box center [438, 155] width 23 height 11
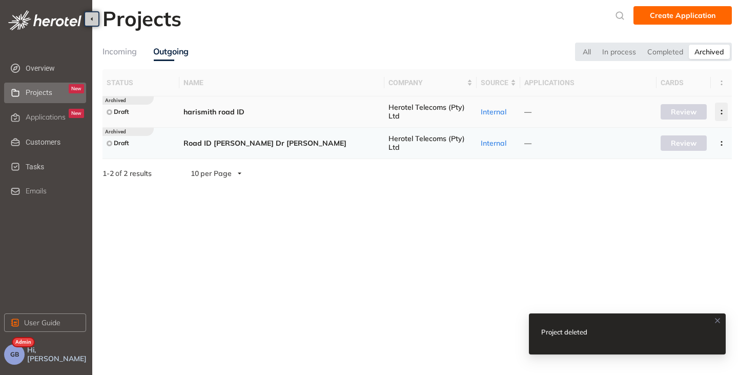
click at [722, 112] on icon "button" at bounding box center [722, 112] width 10 height 5
click at [665, 154] on span "Delete project" at bounding box center [671, 156] width 49 height 9
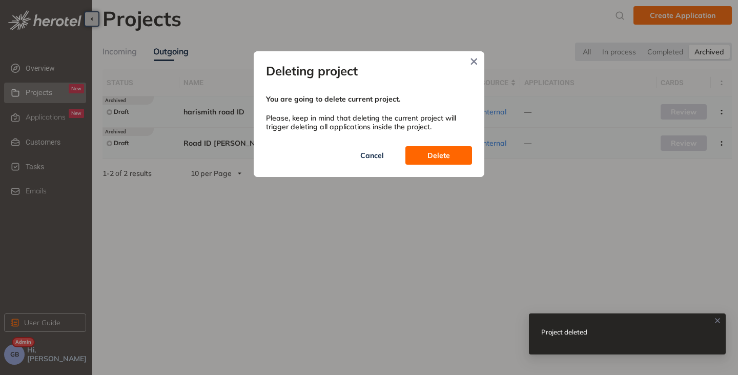
click at [448, 153] on span "Delete" at bounding box center [438, 155] width 23 height 11
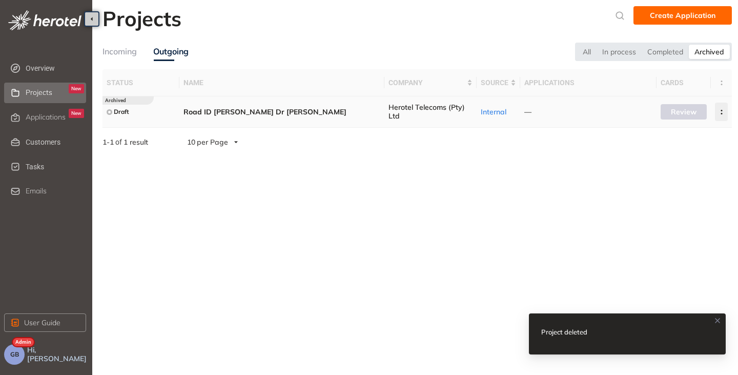
click at [722, 110] on circle "button" at bounding box center [722, 111] width 2 height 2
click at [662, 160] on span "Delete project" at bounding box center [671, 156] width 49 height 9
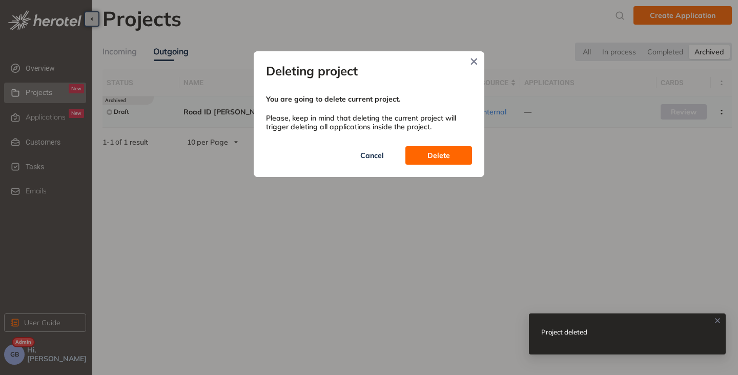
click at [444, 154] on span "Delete" at bounding box center [438, 155] width 23 height 11
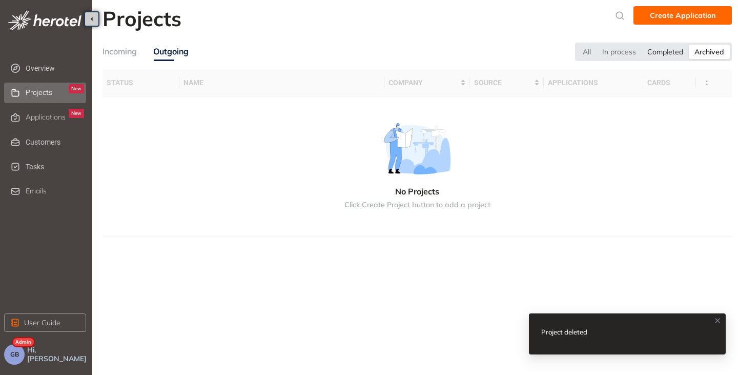
click at [671, 55] on div "Completed" at bounding box center [665, 52] width 47 height 14
click at [619, 51] on div "In process" at bounding box center [619, 52] width 45 height 14
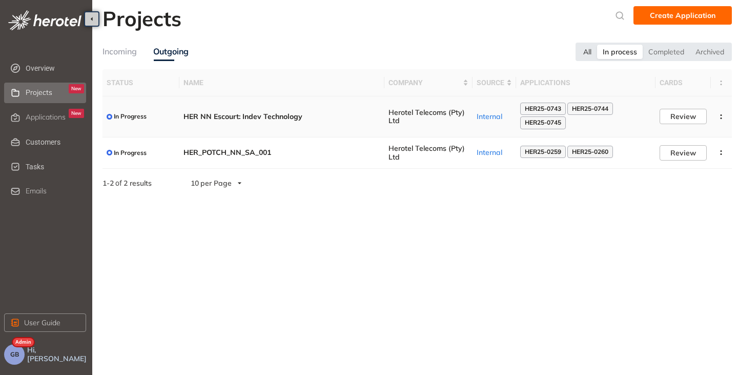
click at [589, 51] on div "All" at bounding box center [587, 52] width 19 height 14
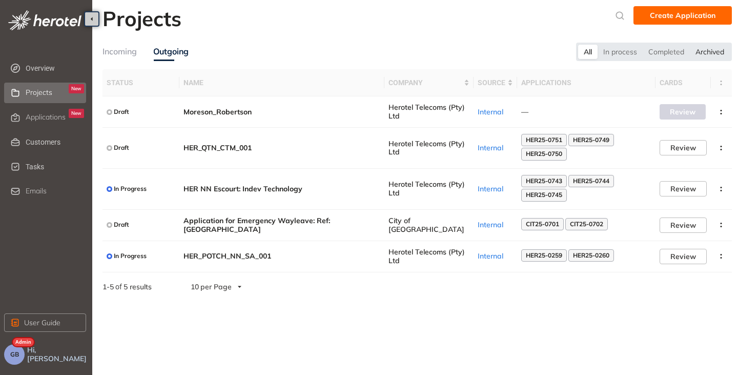
click at [709, 49] on div "Archived" at bounding box center [710, 52] width 40 height 14
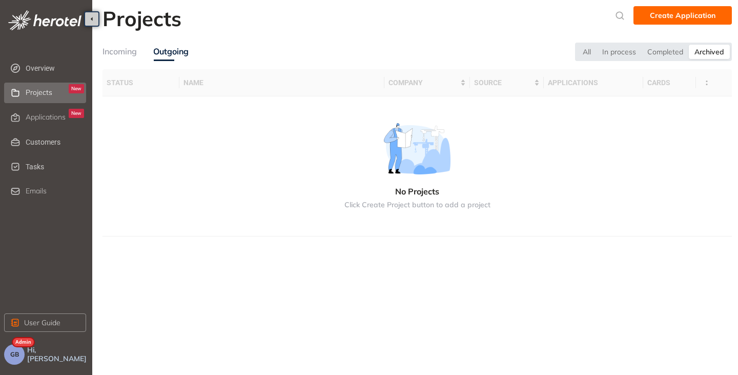
click at [119, 46] on div "Incoming" at bounding box center [120, 51] width 34 height 13
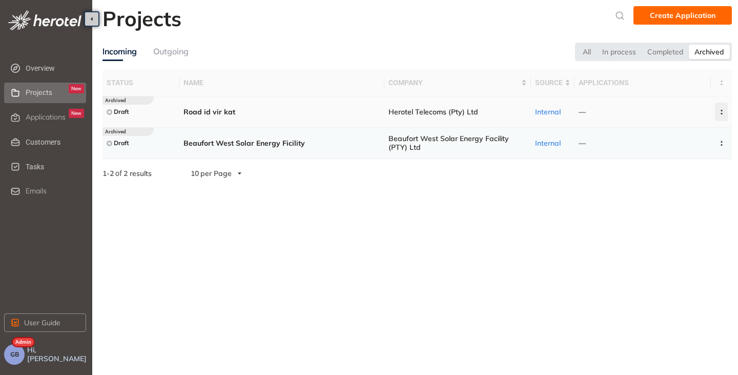
click at [723, 109] on button "button" at bounding box center [721, 112] width 13 height 18
click at [677, 156] on span "Delete project" at bounding box center [671, 156] width 49 height 9
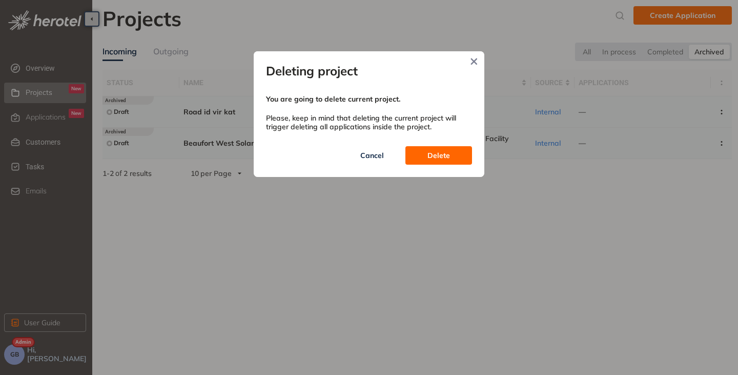
click at [435, 151] on span "Delete" at bounding box center [438, 155] width 23 height 11
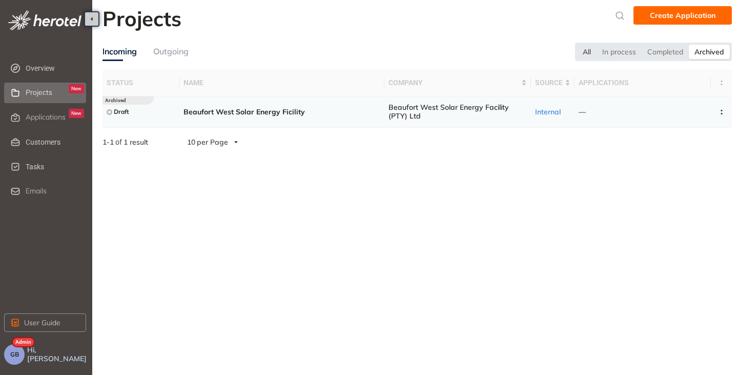
click at [585, 50] on div "All" at bounding box center [586, 52] width 19 height 14
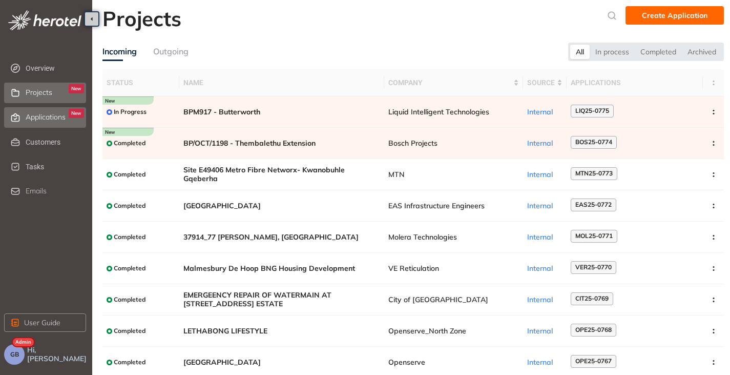
click at [53, 121] on span "Applications" at bounding box center [46, 117] width 40 height 9
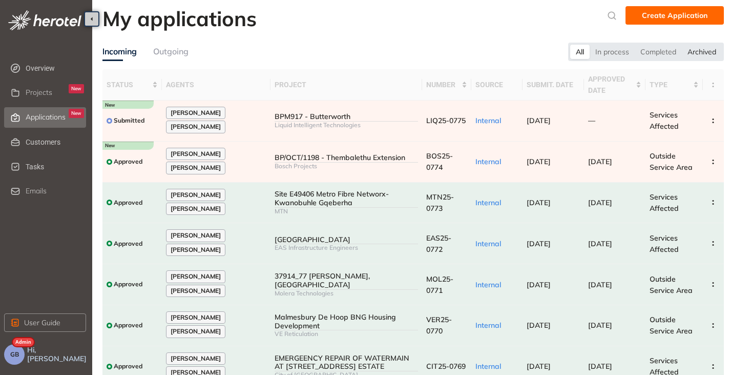
click at [708, 46] on div "Archived" at bounding box center [702, 52] width 40 height 14
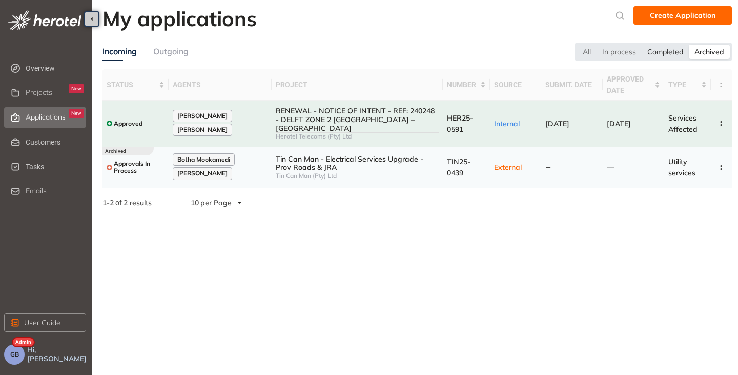
click at [662, 49] on div "Completed" at bounding box center [665, 52] width 47 height 14
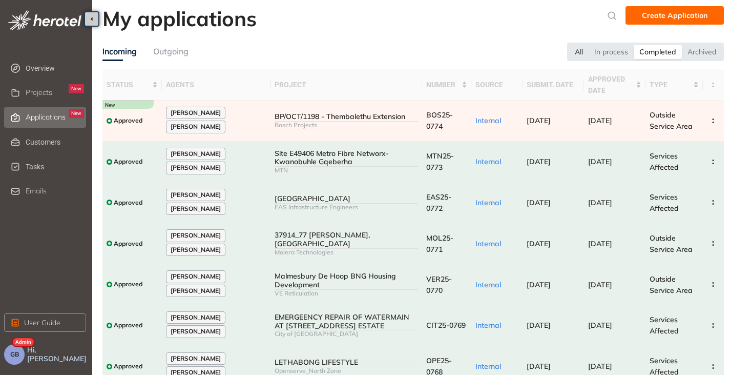
click at [601, 51] on div "In process" at bounding box center [611, 52] width 45 height 14
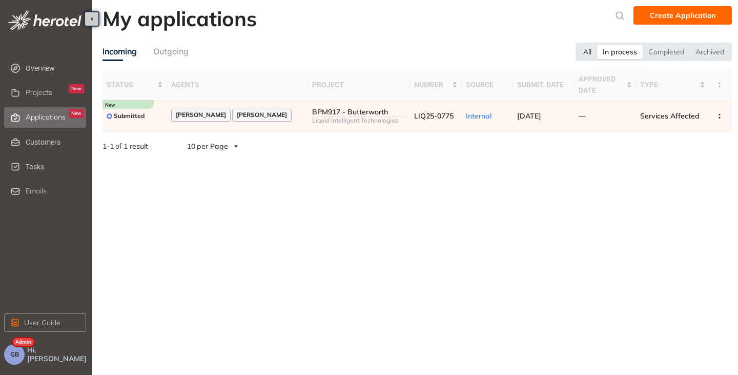
click at [585, 49] on div "All" at bounding box center [587, 52] width 19 height 14
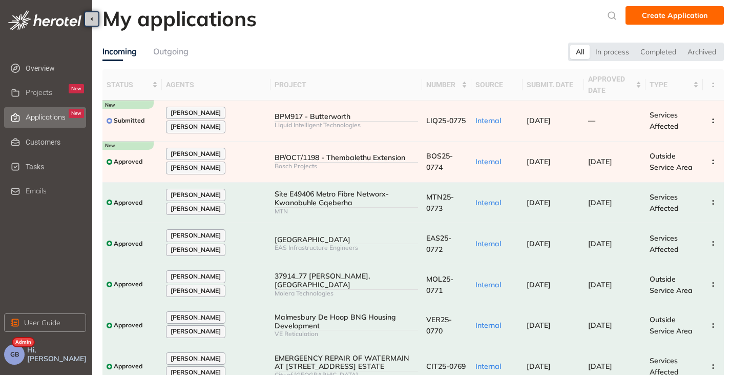
click at [178, 57] on div "Outgoing" at bounding box center [170, 51] width 35 height 13
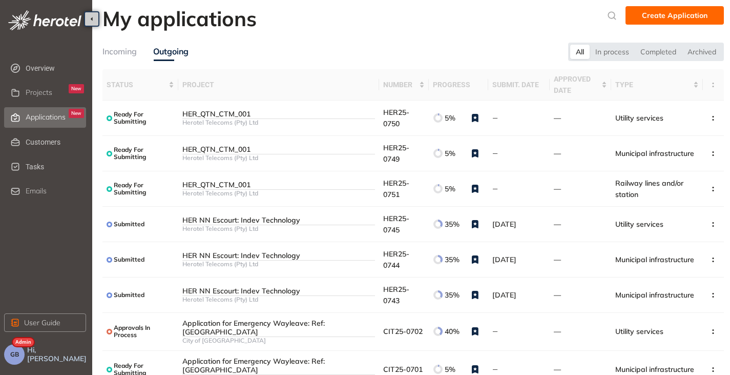
click at [123, 50] on div "Incoming" at bounding box center [120, 51] width 34 height 13
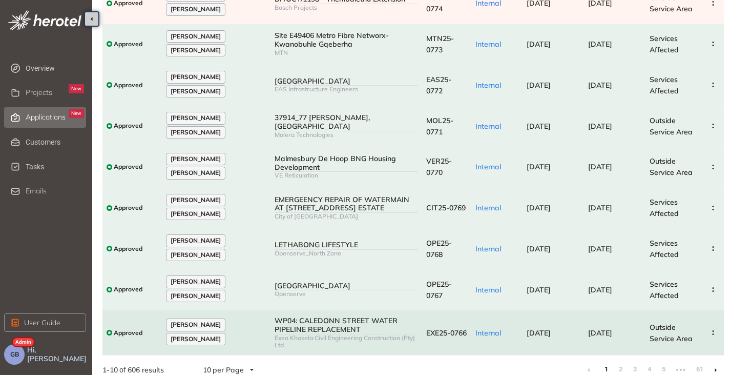
scroll to position [163, 0]
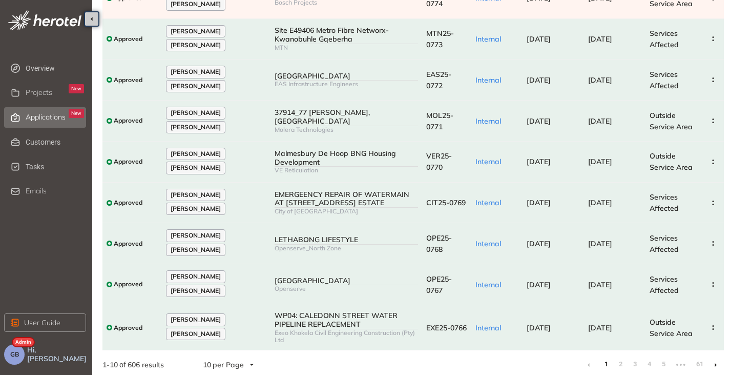
click at [718, 361] on li at bounding box center [716, 364] width 16 height 16
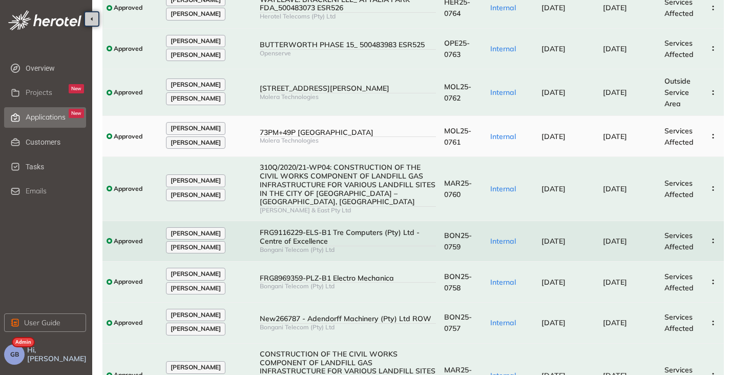
scroll to position [205, 0]
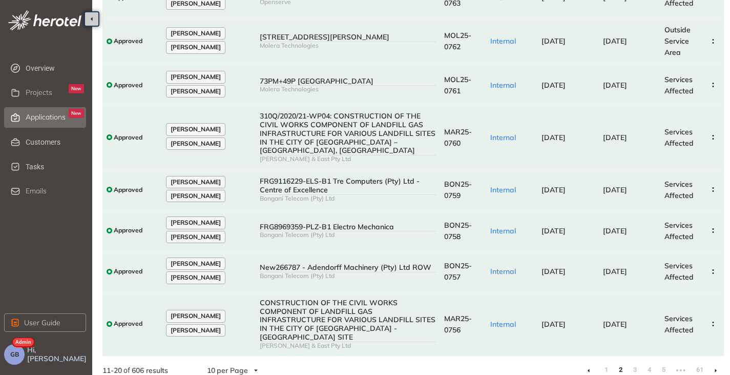
click at [717, 369] on icon at bounding box center [716, 371] width 2 height 4
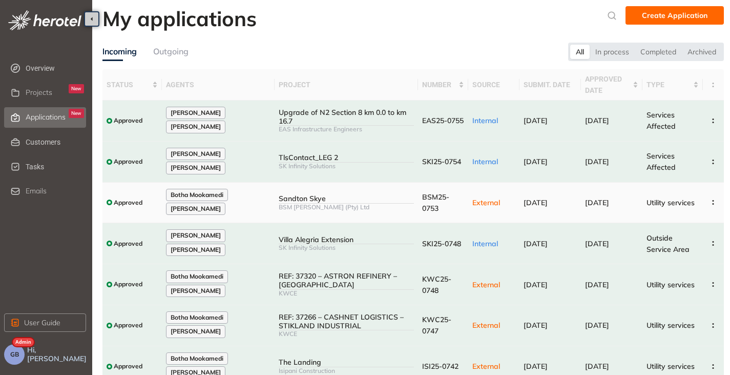
scroll to position [163, 0]
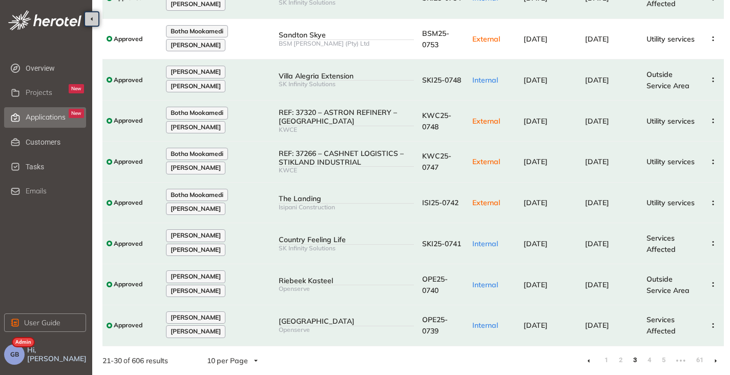
click at [715, 360] on icon at bounding box center [716, 360] width 3 height 5
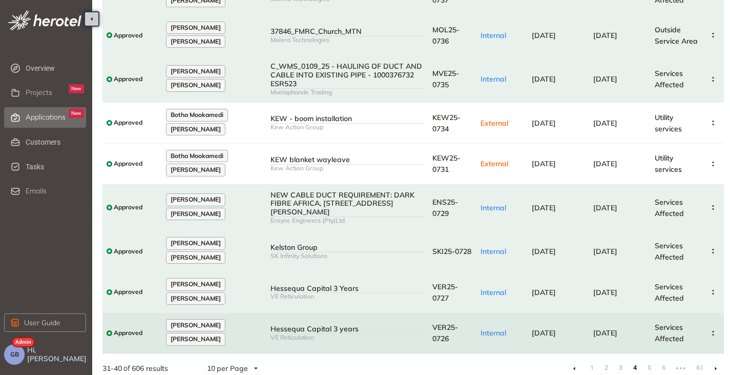
scroll to position [175, 0]
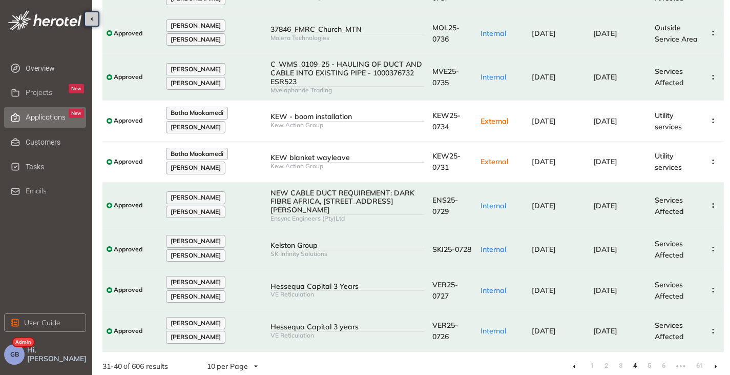
click at [718, 359] on li at bounding box center [716, 366] width 16 height 16
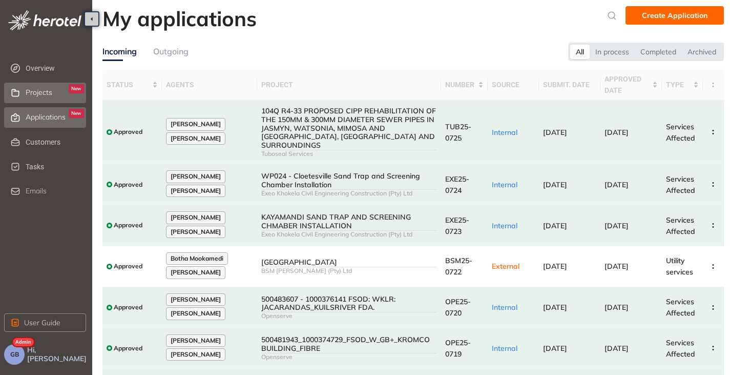
click at [38, 94] on span "Projects" at bounding box center [39, 92] width 27 height 9
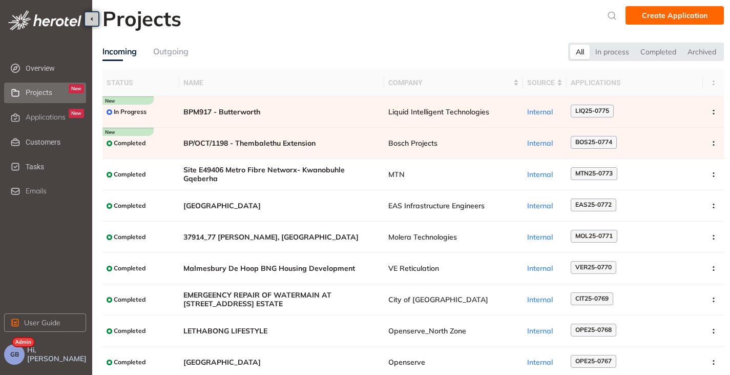
click at [171, 53] on div "Outgoing" at bounding box center [170, 51] width 35 height 13
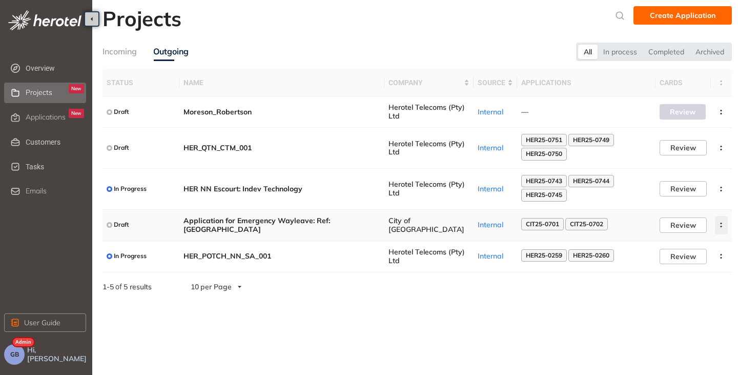
click at [725, 222] on button "button" at bounding box center [721, 225] width 13 height 18
click at [670, 246] on span "Archive project" at bounding box center [672, 248] width 53 height 9
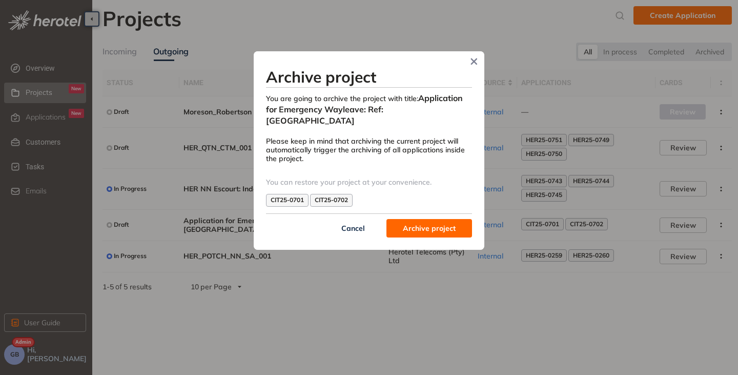
click at [421, 230] on span "Archive project" at bounding box center [429, 227] width 53 height 11
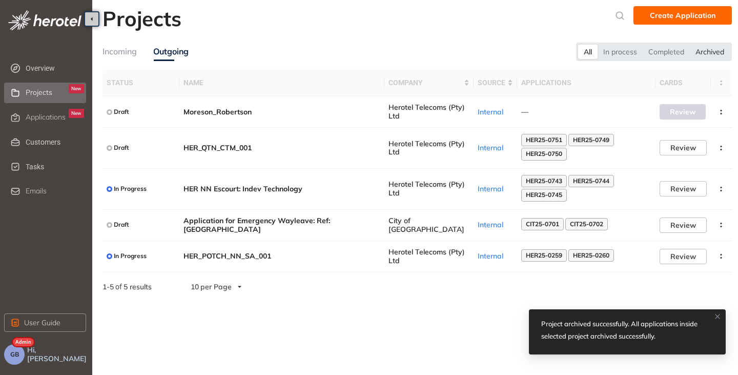
click at [711, 53] on div "Archived" at bounding box center [710, 52] width 40 height 14
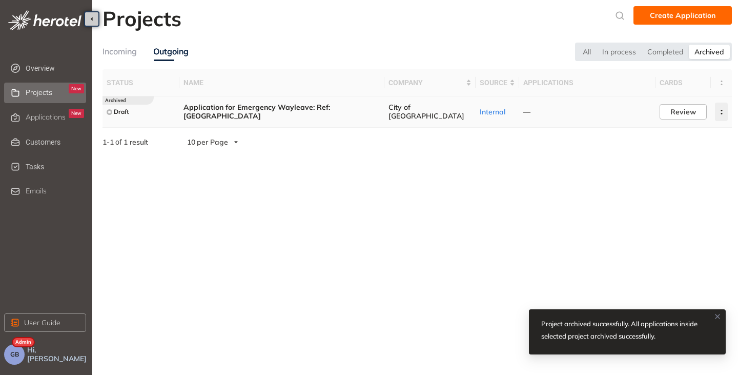
click at [726, 114] on button "button" at bounding box center [721, 112] width 13 height 18
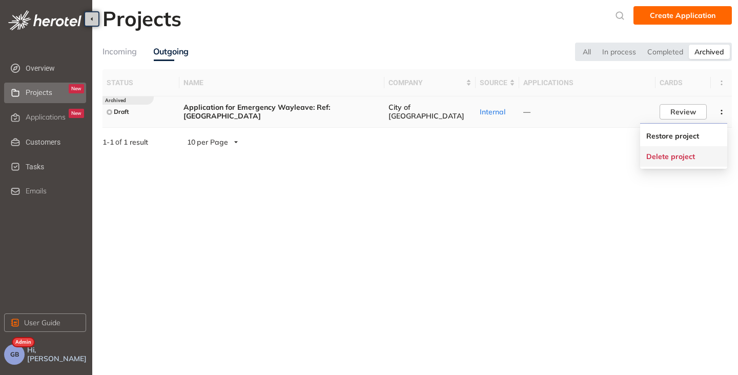
click at [672, 155] on span "Delete project" at bounding box center [670, 156] width 49 height 9
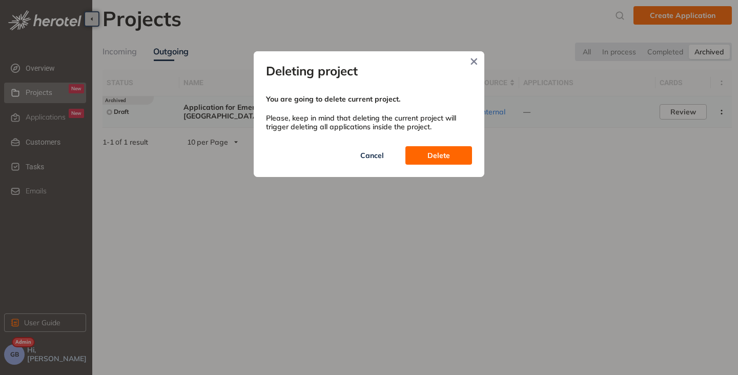
click at [437, 155] on span "Delete" at bounding box center [438, 155] width 23 height 11
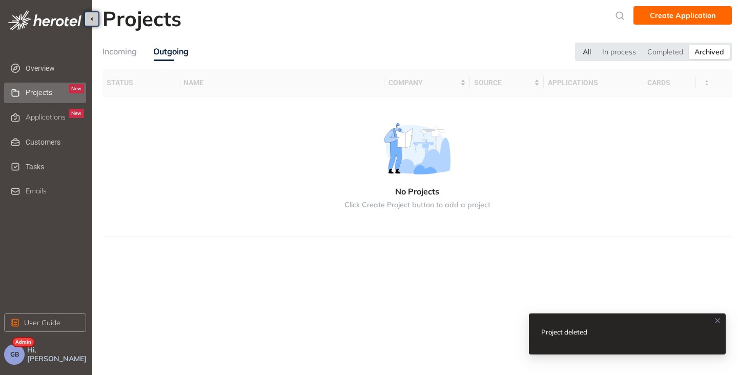
click at [583, 51] on div "All" at bounding box center [586, 52] width 19 height 14
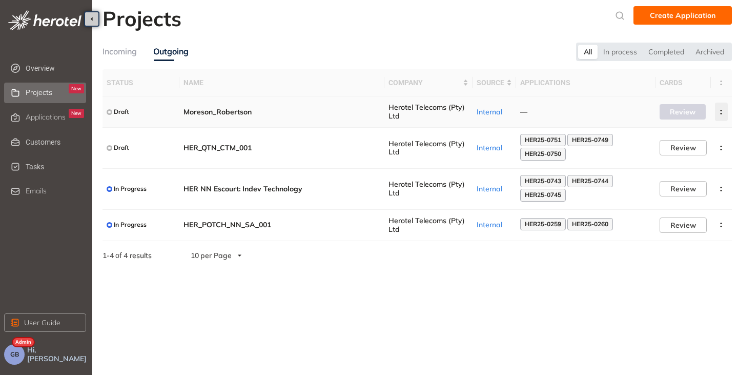
click at [715, 109] on button "button" at bounding box center [721, 112] width 13 height 18
click at [690, 126] on li "Archive project" at bounding box center [683, 136] width 87 height 21
click at [724, 110] on icon "button" at bounding box center [721, 112] width 10 height 5
click at [662, 135] on span "Archive project" at bounding box center [672, 136] width 53 height 9
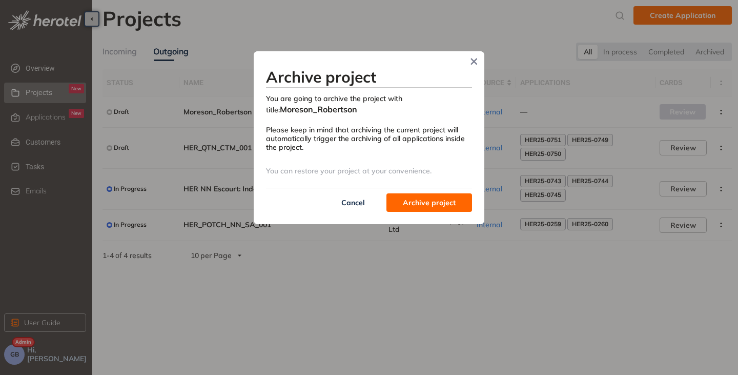
click at [420, 206] on span "Archive project" at bounding box center [429, 202] width 53 height 11
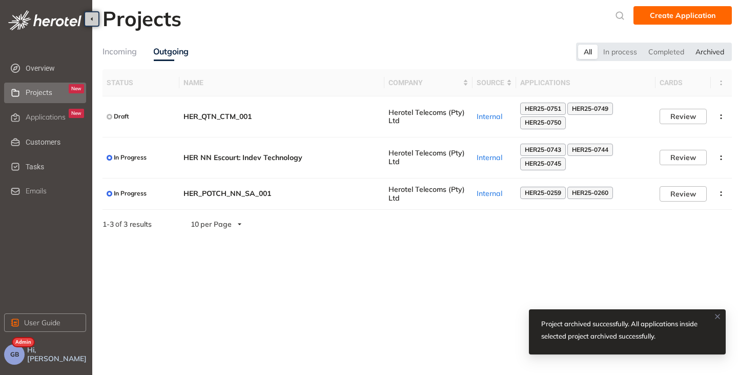
click at [709, 51] on div "Archived" at bounding box center [710, 52] width 40 height 14
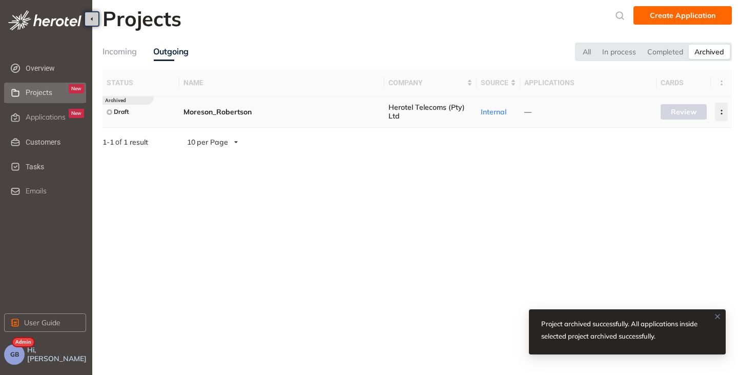
click at [720, 109] on button "button" at bounding box center [721, 112] width 13 height 18
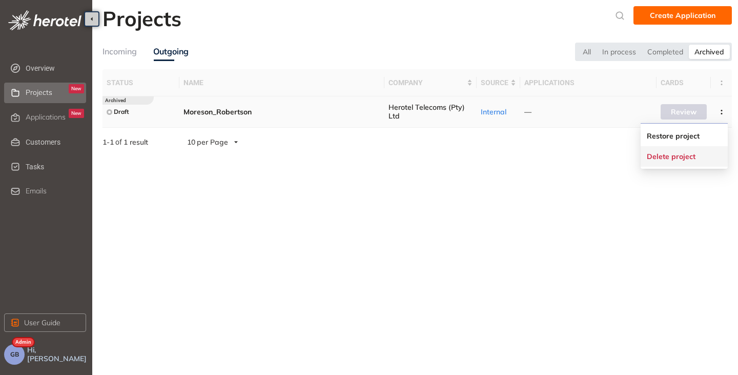
click at [665, 159] on span "Delete project" at bounding box center [671, 156] width 49 height 9
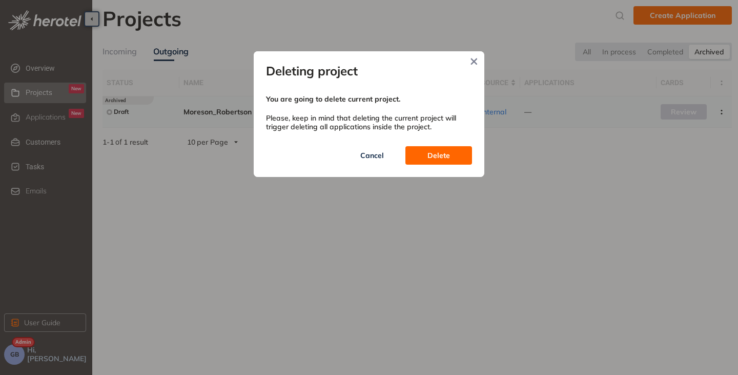
click at [424, 157] on button "Delete" at bounding box center [438, 155] width 67 height 18
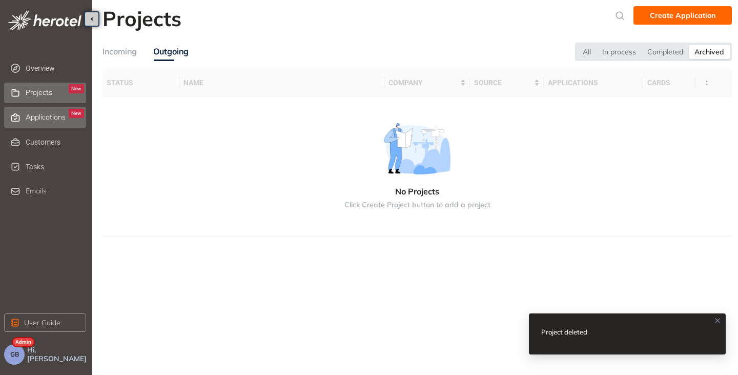
click at [49, 118] on span "Applications" at bounding box center [46, 117] width 40 height 9
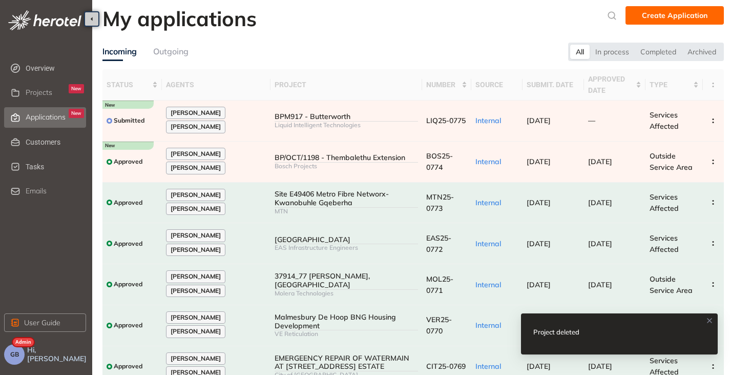
click at [180, 50] on div "Outgoing" at bounding box center [170, 51] width 35 height 13
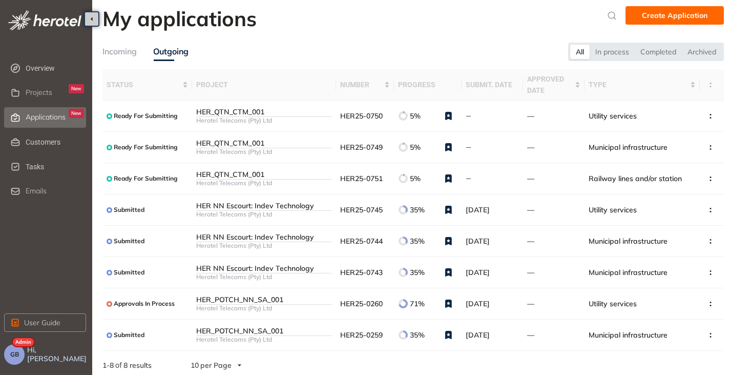
click at [17, 359] on button "GB" at bounding box center [14, 354] width 21 height 21
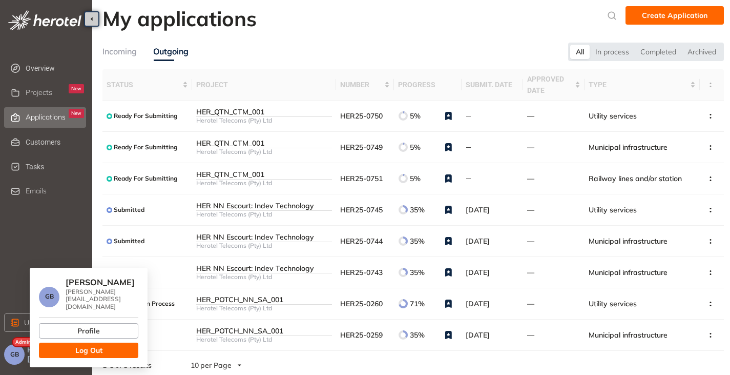
click at [91, 344] on span "Log Out" at bounding box center [88, 349] width 27 height 11
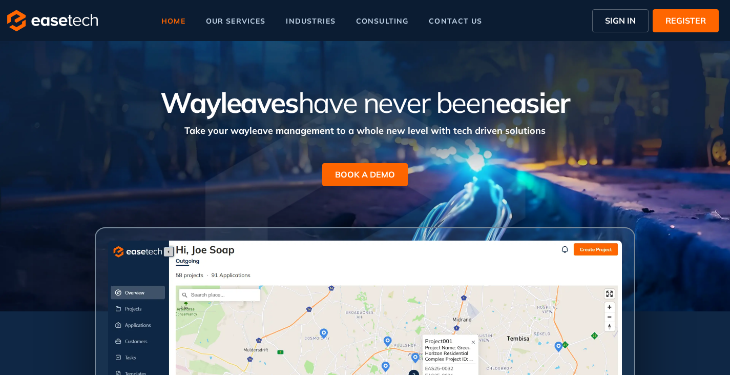
click at [613, 20] on span "SIGN IN" at bounding box center [620, 20] width 31 height 12
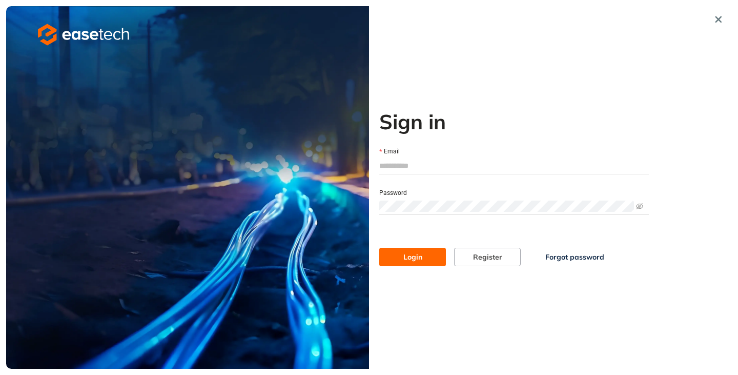
click at [399, 165] on input "Email" at bounding box center [514, 165] width 270 height 15
type input "*"
type input "**********"
click at [424, 254] on button "Login" at bounding box center [412, 257] width 67 height 18
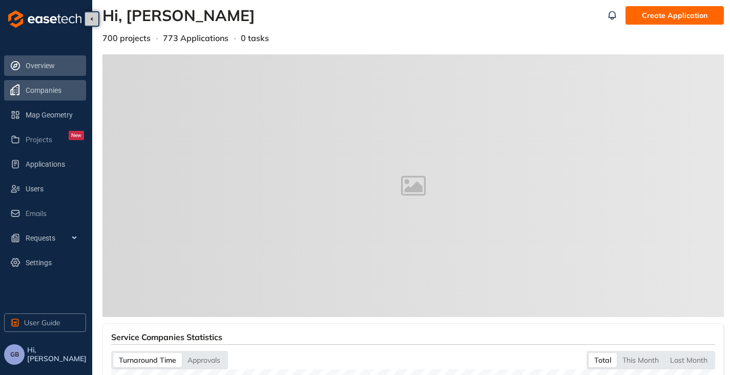
click at [23, 91] on li "Companies" at bounding box center [45, 90] width 82 height 21
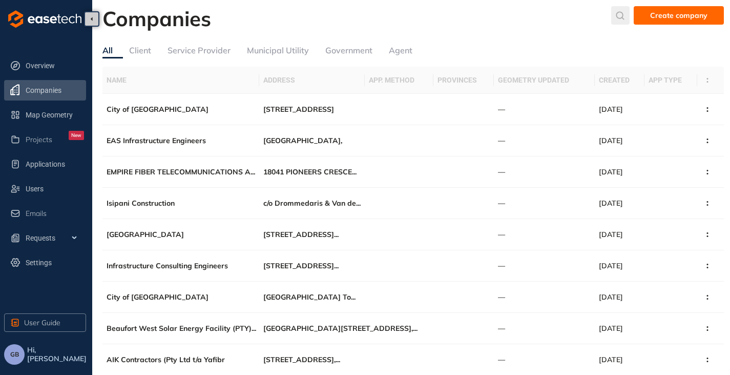
click at [622, 15] on icon "submit" at bounding box center [621, 15] width 10 height 9
click at [542, 15] on input "text" at bounding box center [544, 17] width 77 height 15
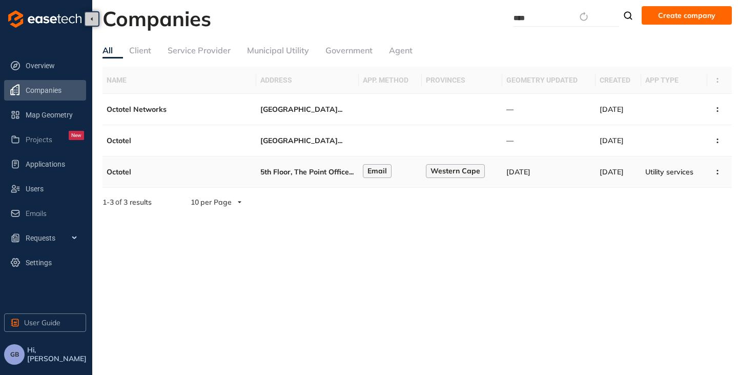
type input "****"
click at [308, 171] on span "5th Floor, The Point Office" at bounding box center [304, 171] width 89 height 9
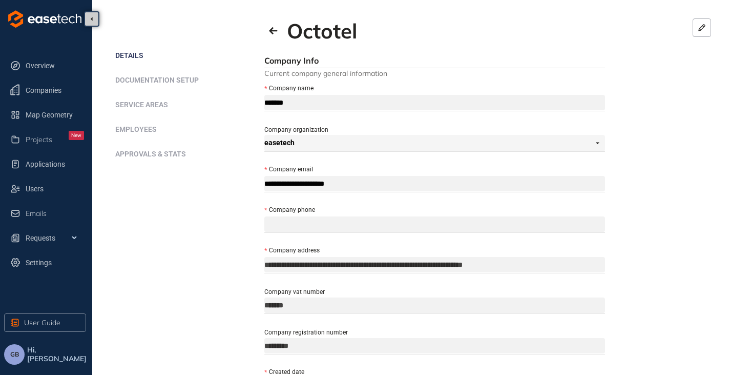
click at [134, 151] on span "Approvals & Stats" at bounding box center [150, 154] width 71 height 8
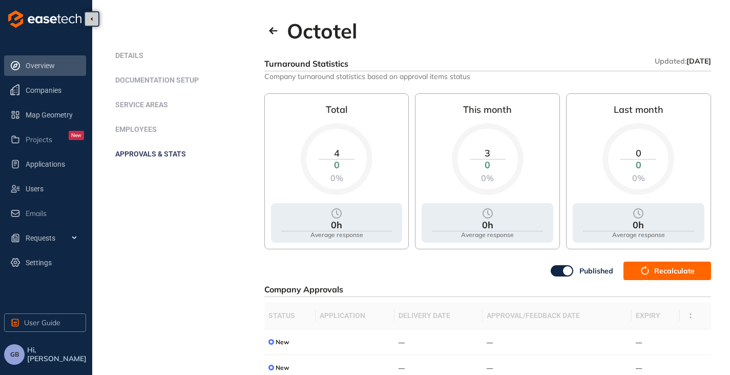
click at [44, 65] on span "Overview" at bounding box center [55, 65] width 58 height 21
